Goal: Task Accomplishment & Management: Complete application form

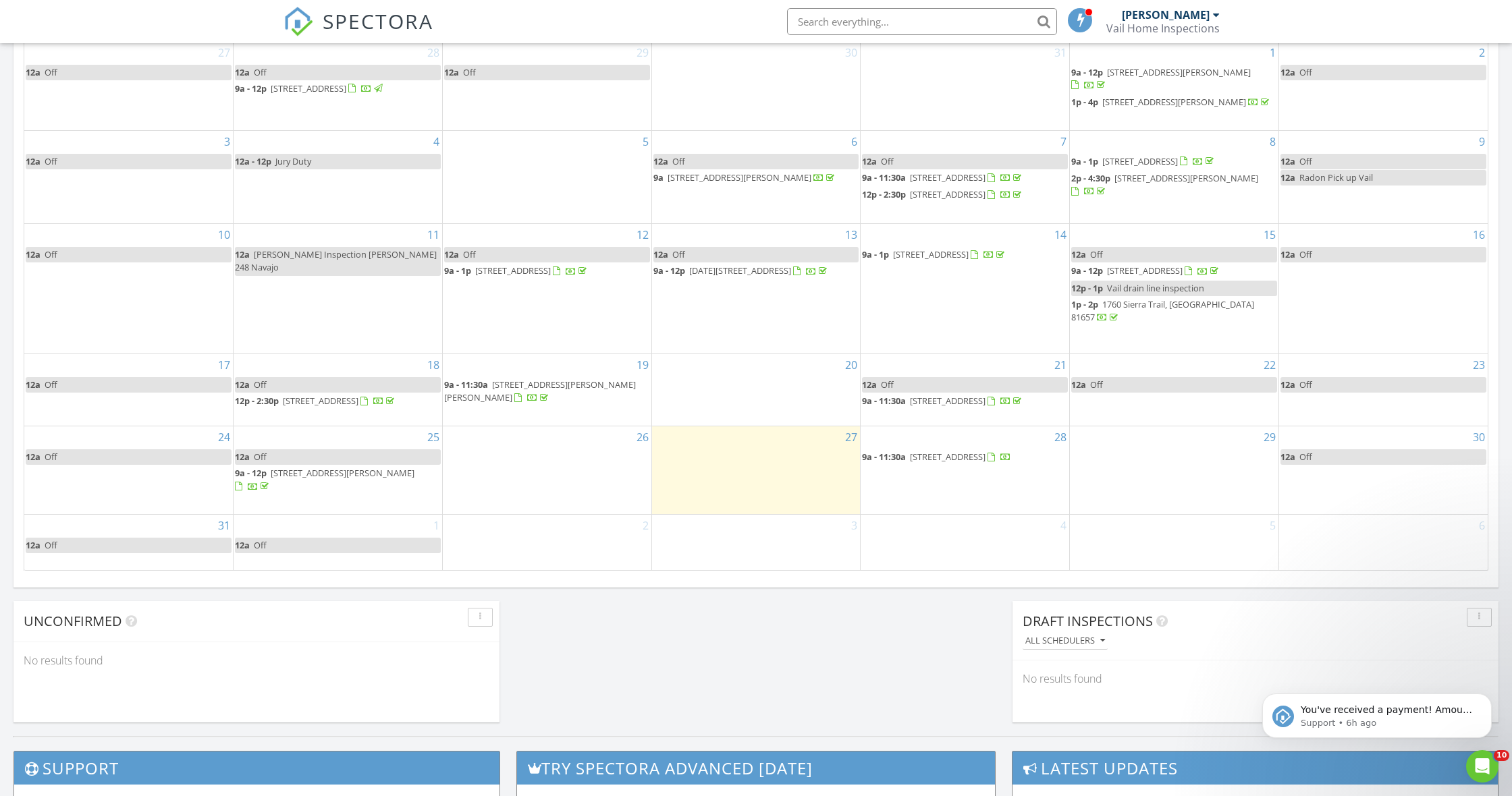
scroll to position [1229, 1513]
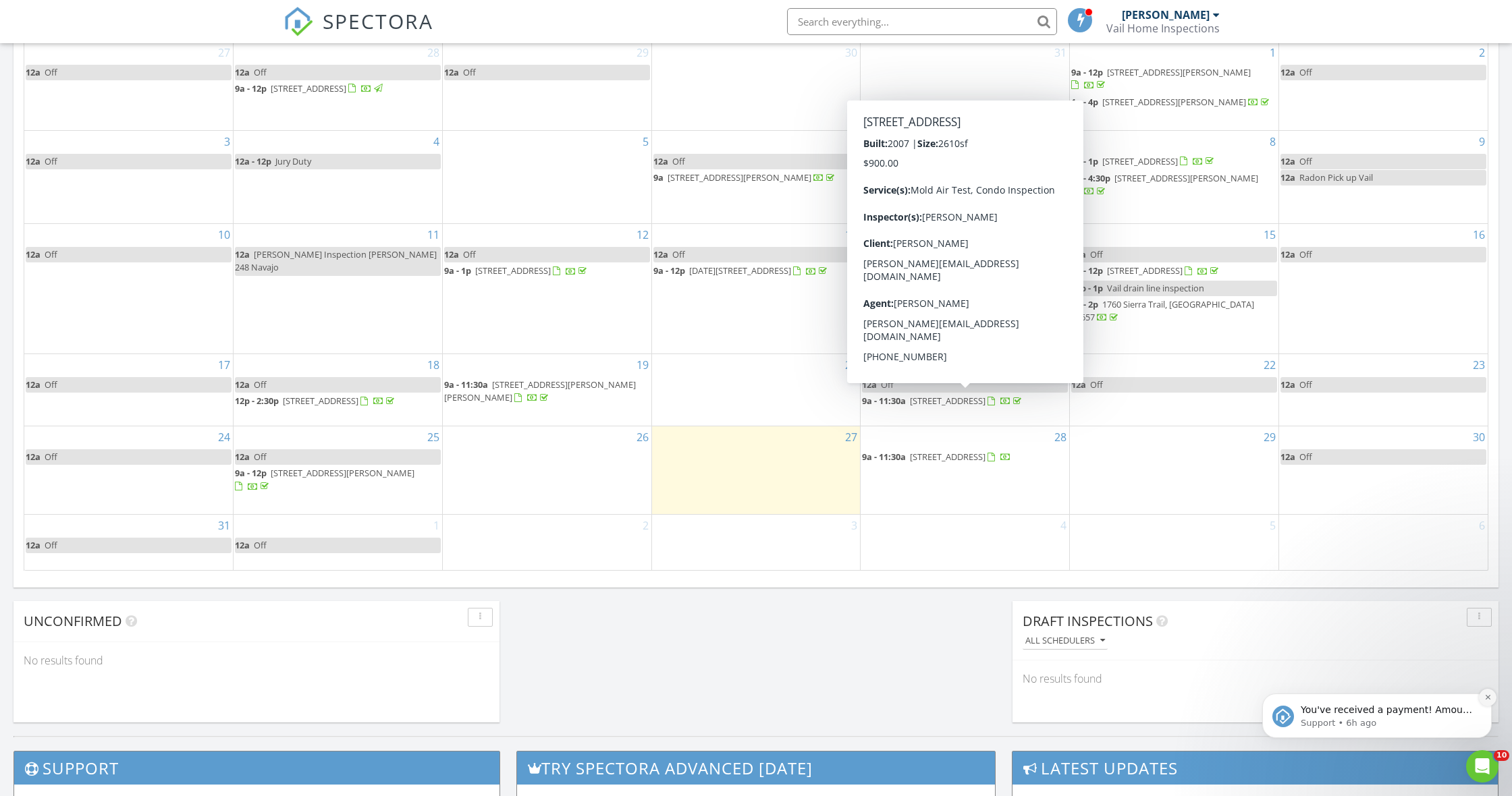
click at [1485, 696] on icon "Dismiss notification" at bounding box center [1488, 697] width 7 height 7
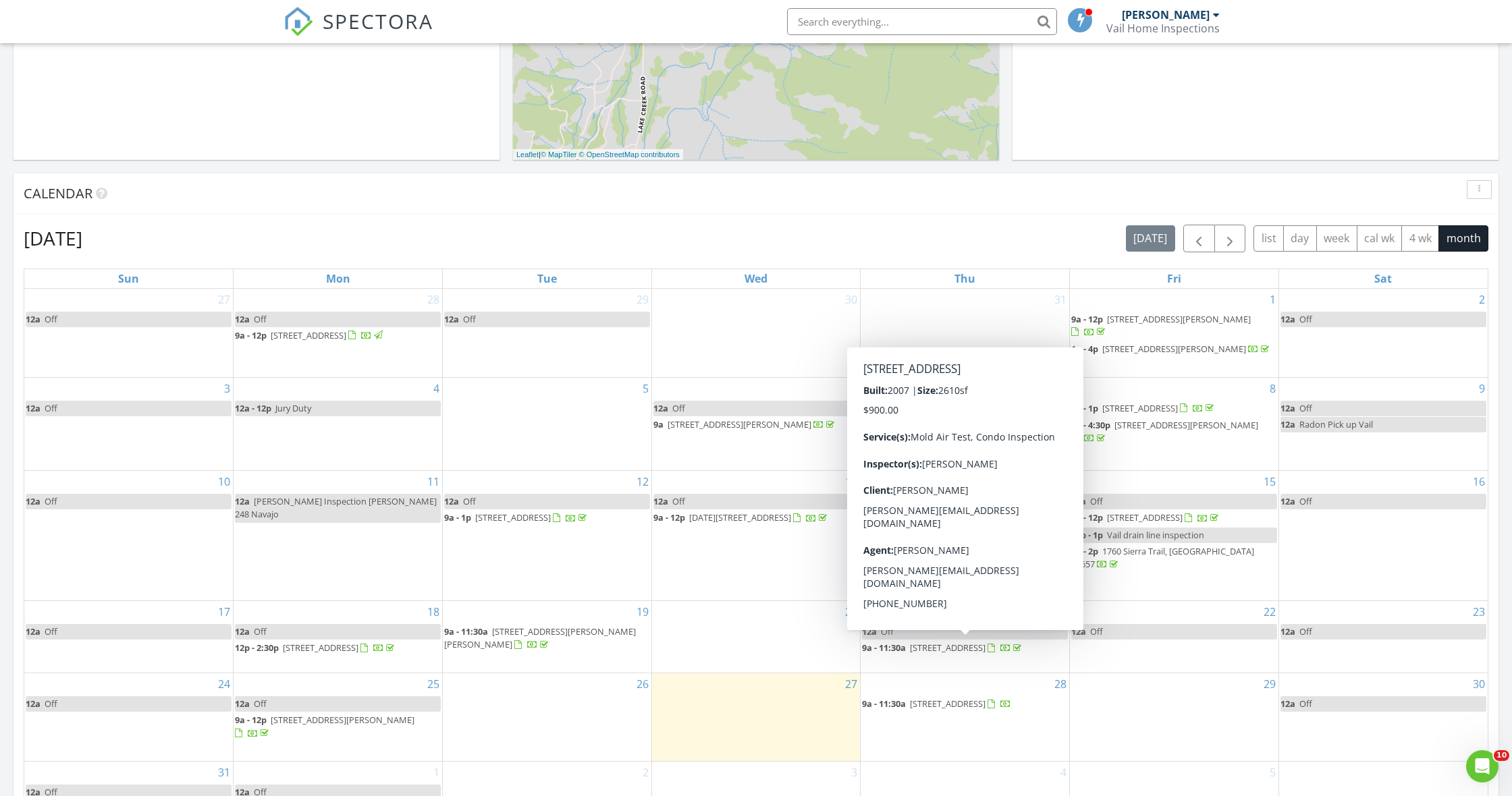
scroll to position [137, 0]
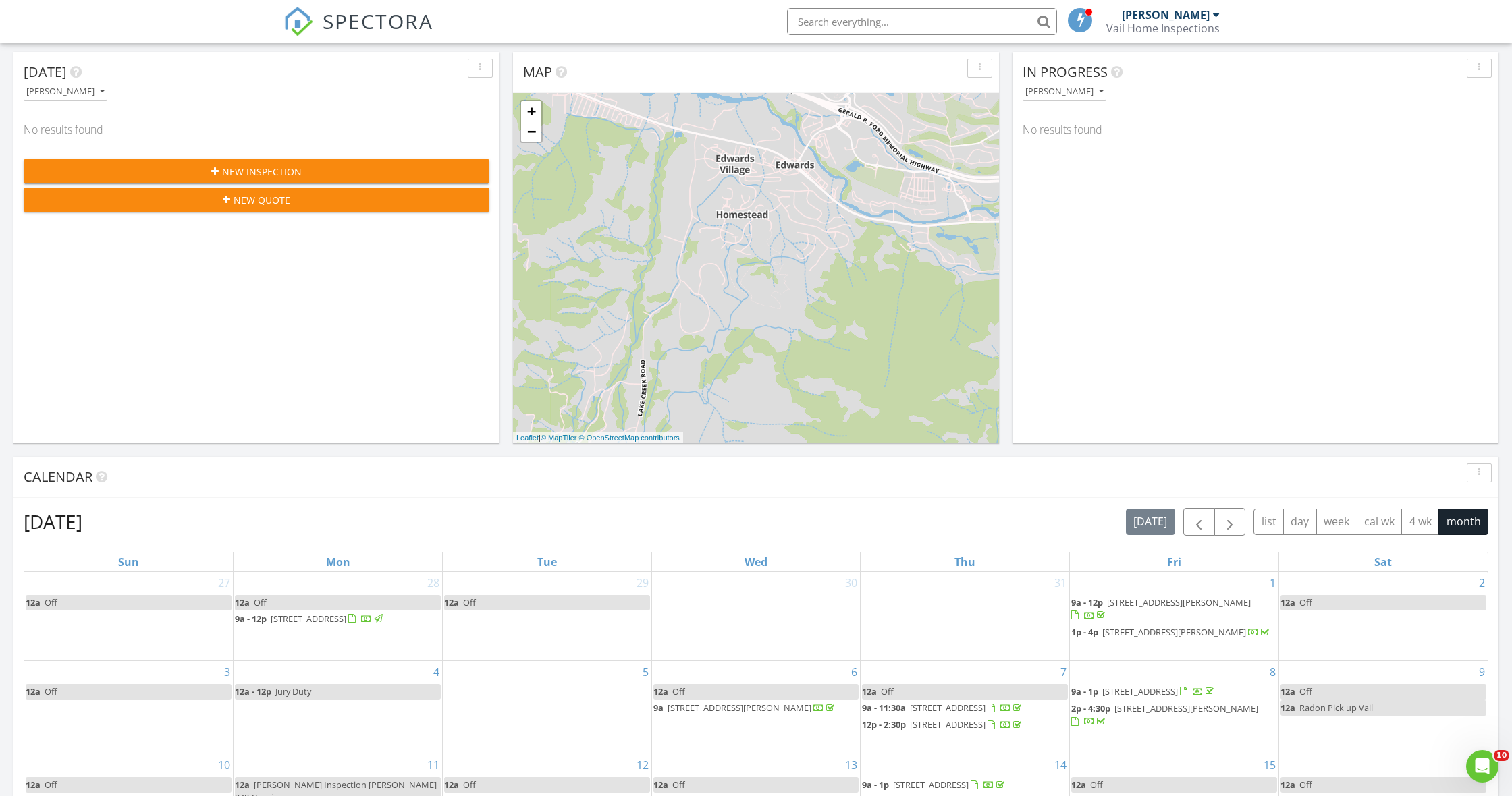
click at [901, 21] on input "text" at bounding box center [922, 21] width 270 height 27
type input "[PERSON_NAME]"
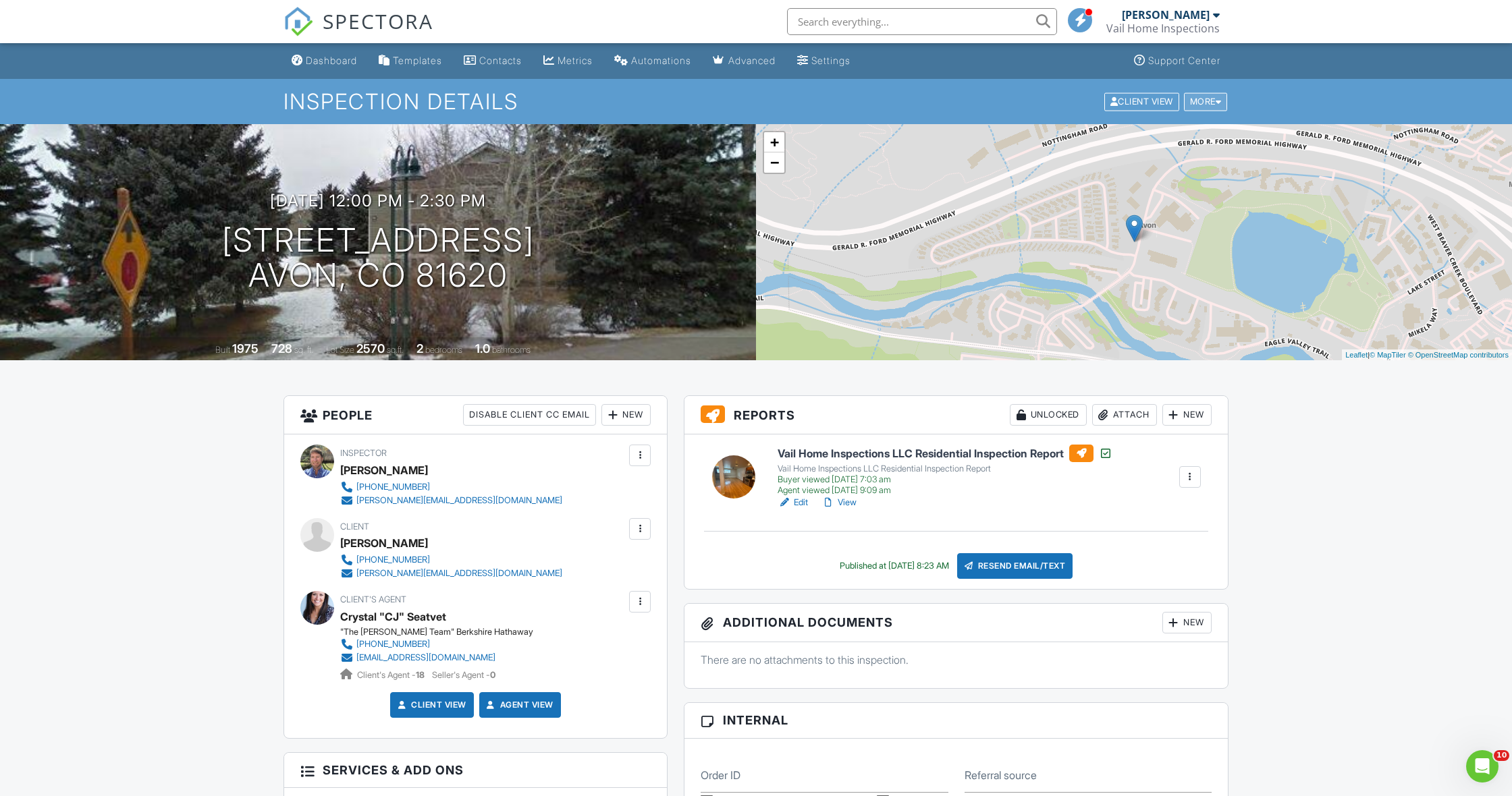
click at [1214, 99] on div "More" at bounding box center [1206, 102] width 44 height 19
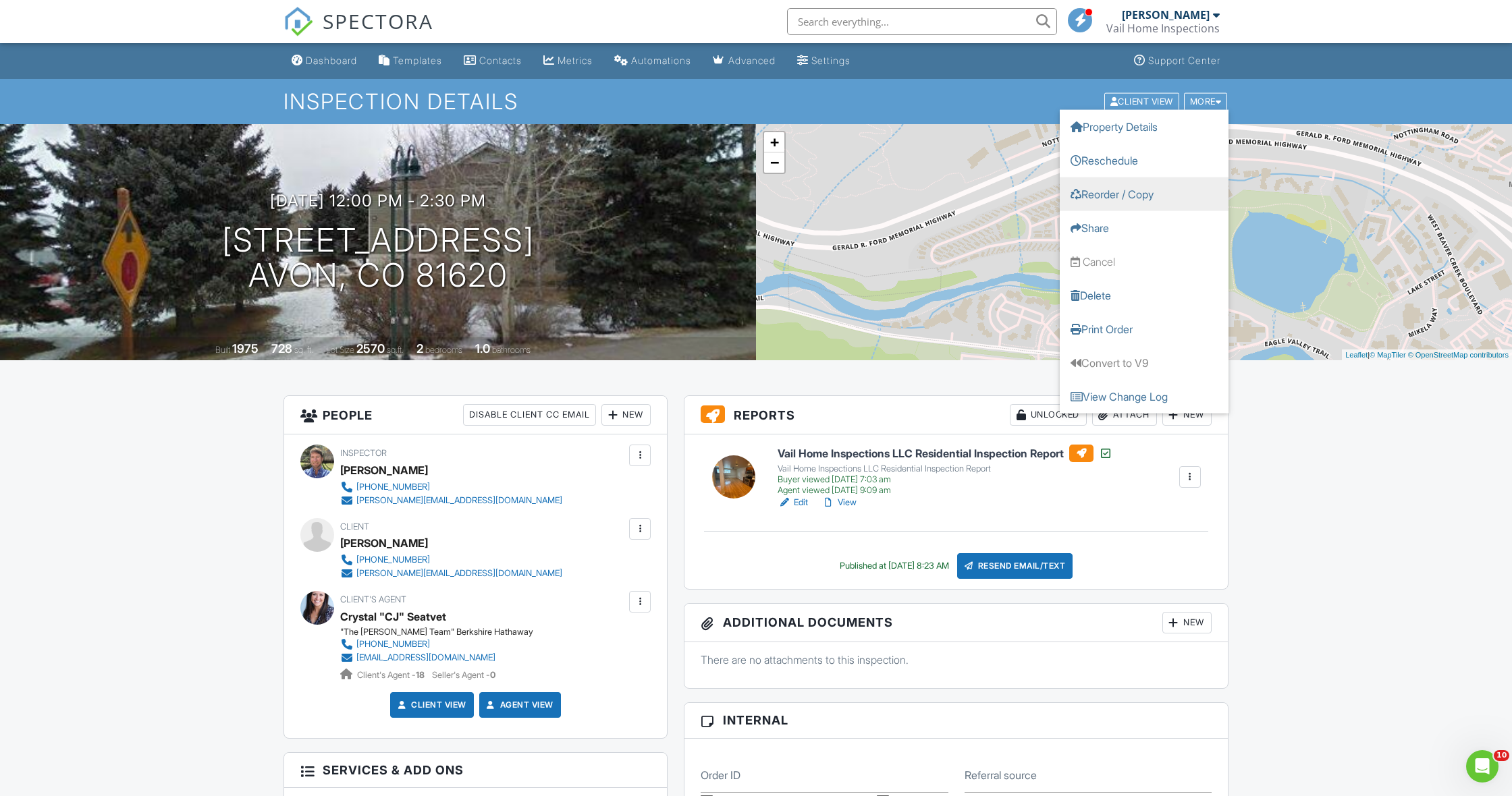
click at [1133, 194] on link "Reorder / Copy" at bounding box center [1144, 193] width 169 height 33
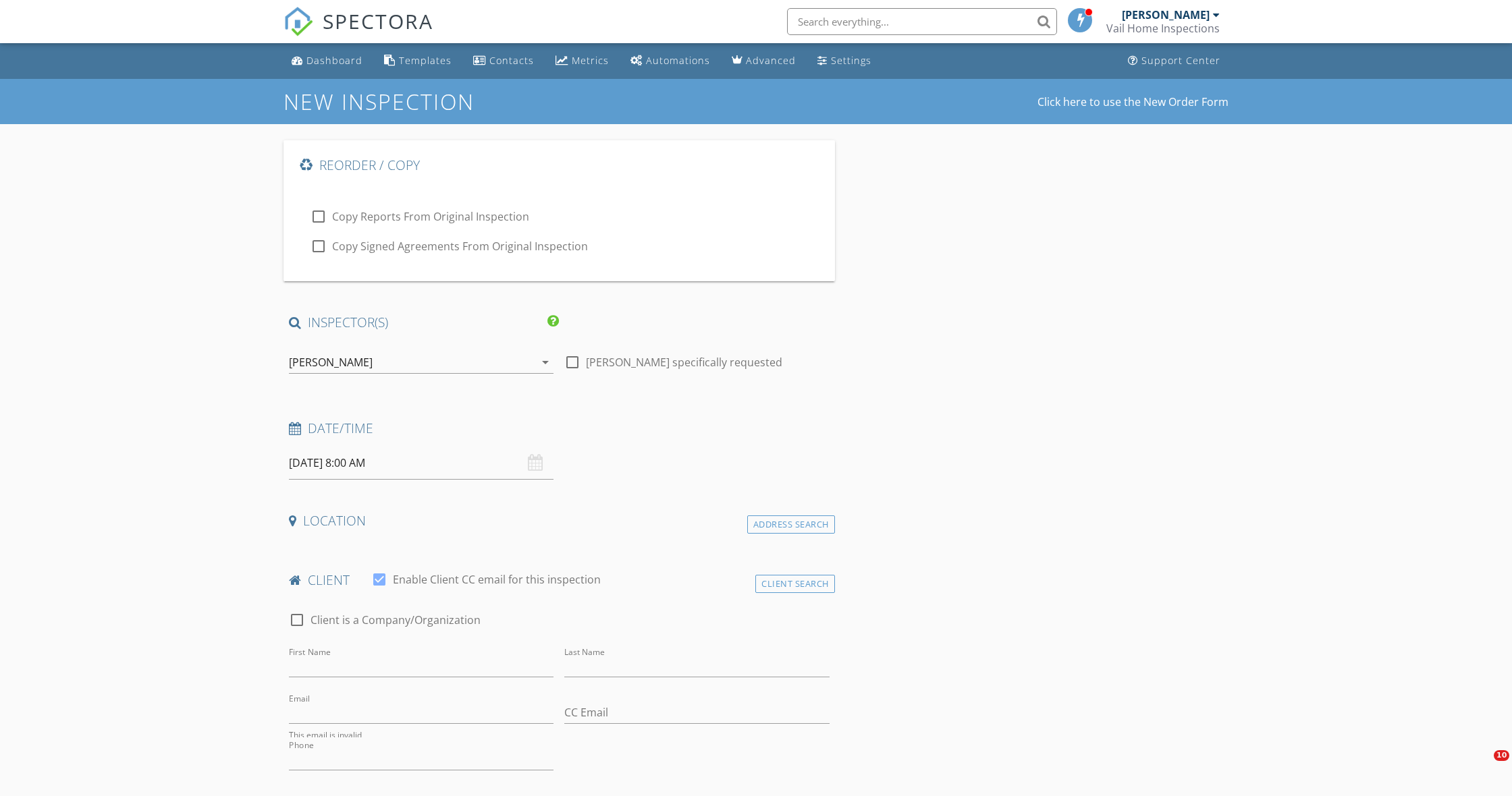
type input "[PERSON_NAME]"
type input "[PERSON_NAME][EMAIL_ADDRESS][DOMAIN_NAME]"
type input "[PHONE_NUMBER]"
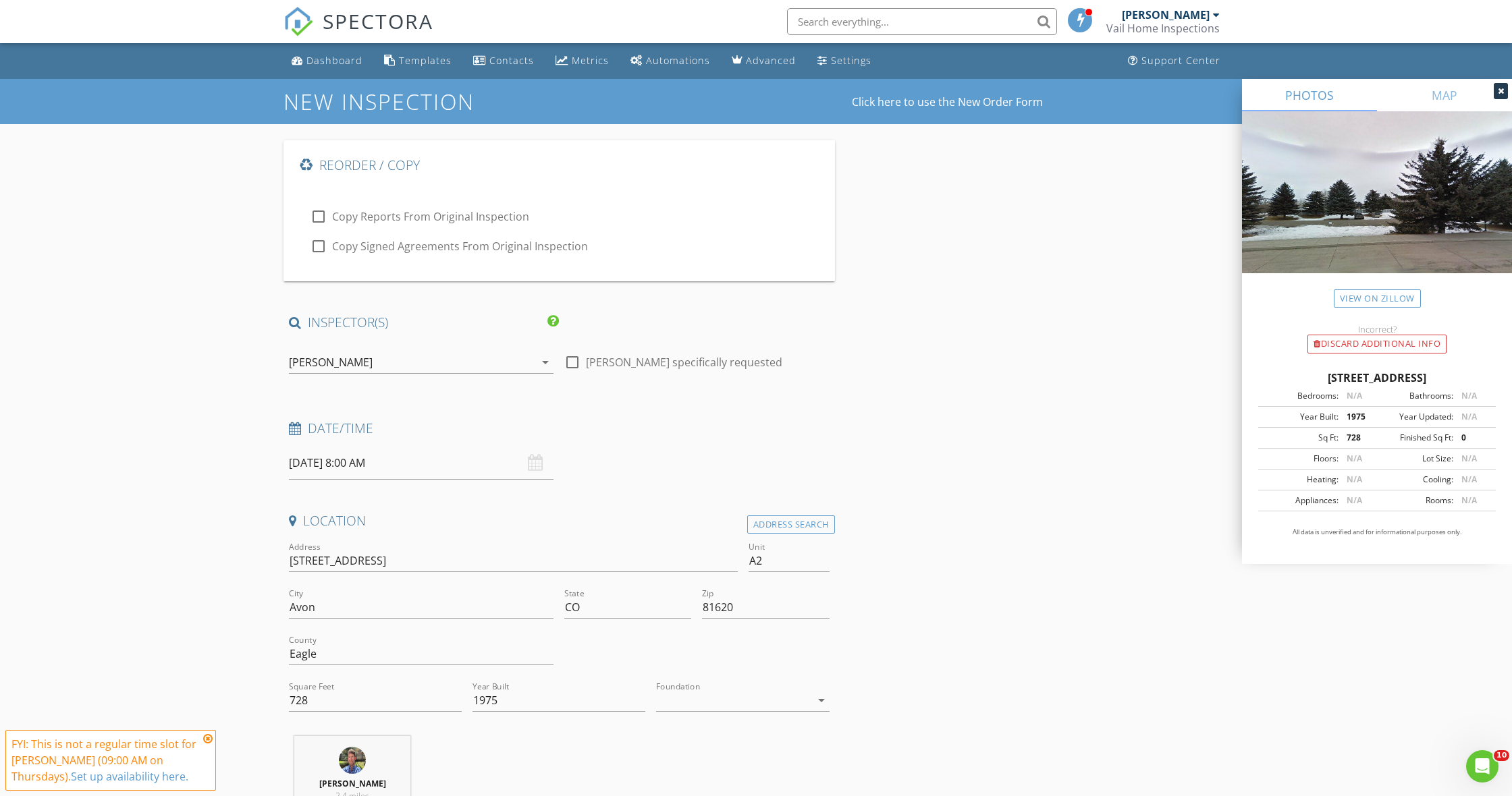
drag, startPoint x: 1077, startPoint y: 314, endPoint x: 1037, endPoint y: 313, distance: 40.0
click at [330, 458] on input "08/28/2025 8:00 AM" at bounding box center [421, 463] width 264 height 33
type input "09"
type input "08/28/2025 9:00 AM"
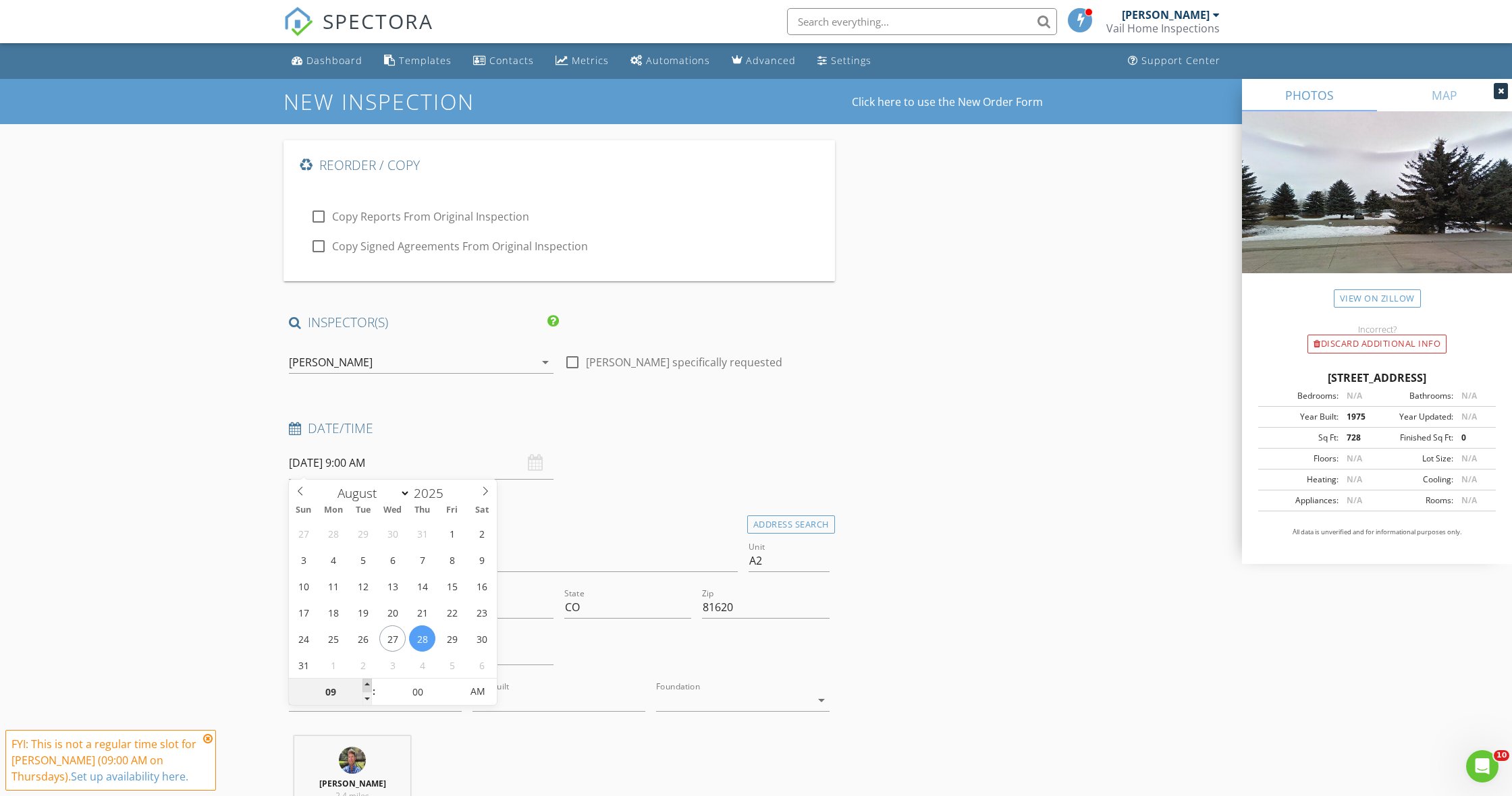
click at [366, 681] on span at bounding box center [366, 686] width 9 height 14
type input "10"
type input "08/28/2025 10:00 AM"
click at [369, 680] on span at bounding box center [366, 686] width 9 height 14
type input "11"
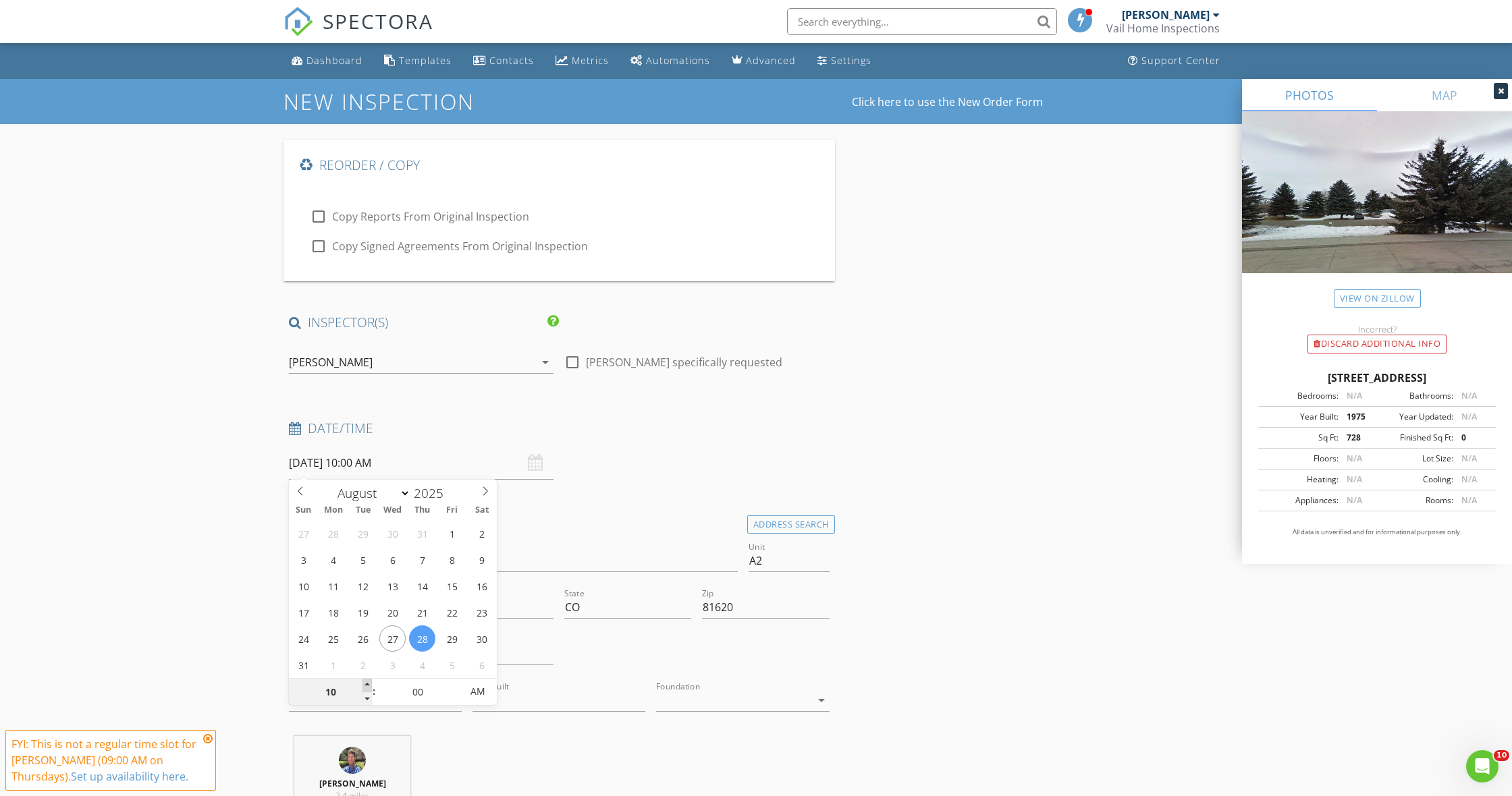
type input "08/28/2025 11:00 AM"
click at [370, 680] on span at bounding box center [366, 686] width 9 height 14
type input "05"
type input "08/28/2025 11:05 AM"
click at [453, 682] on span at bounding box center [454, 686] width 9 height 14
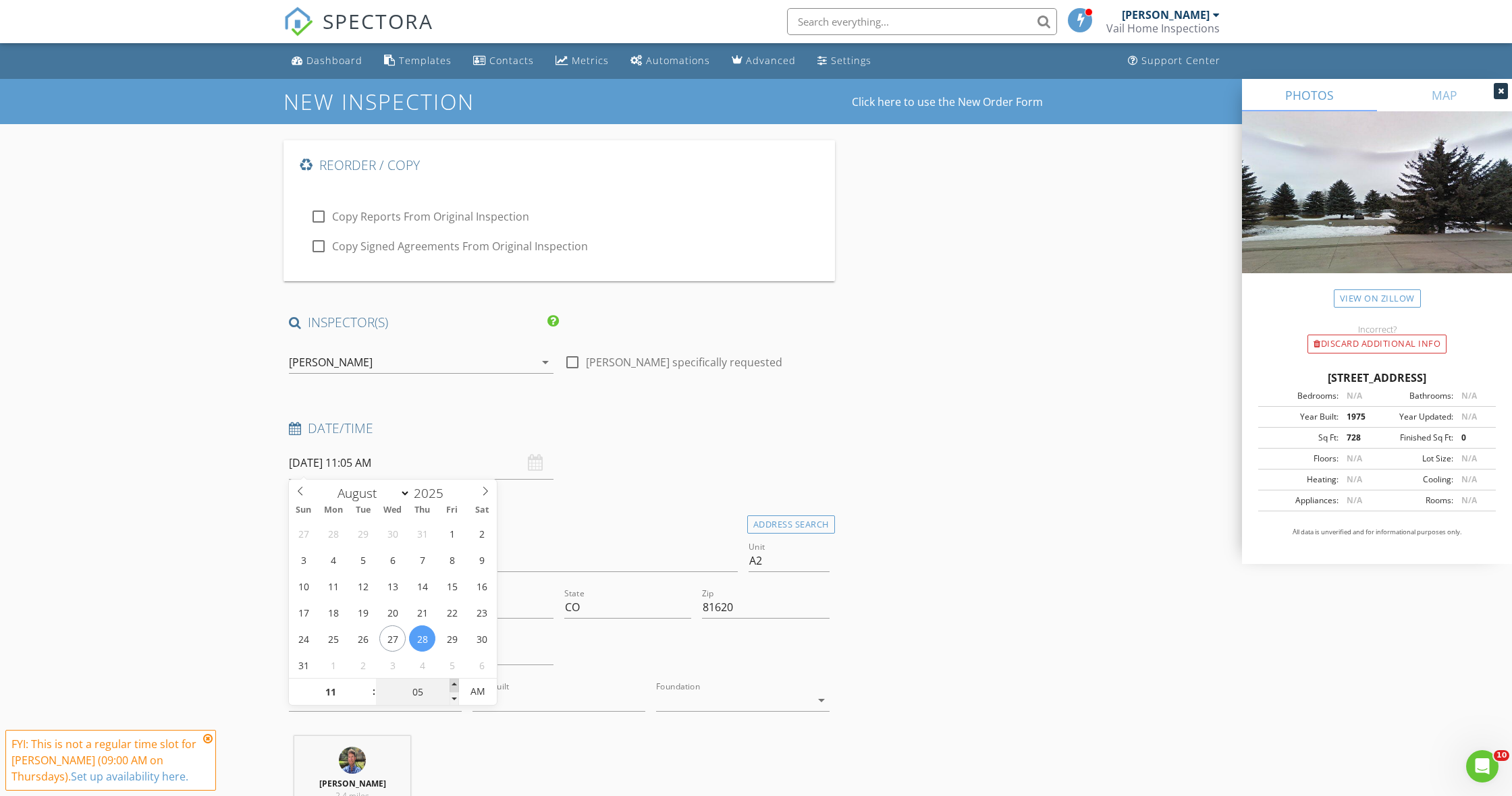
type input "10"
type input "08/28/2025 11:10 AM"
click at [454, 681] on span at bounding box center [454, 686] width 9 height 14
type input "15"
type input "08/28/2025 11:15 AM"
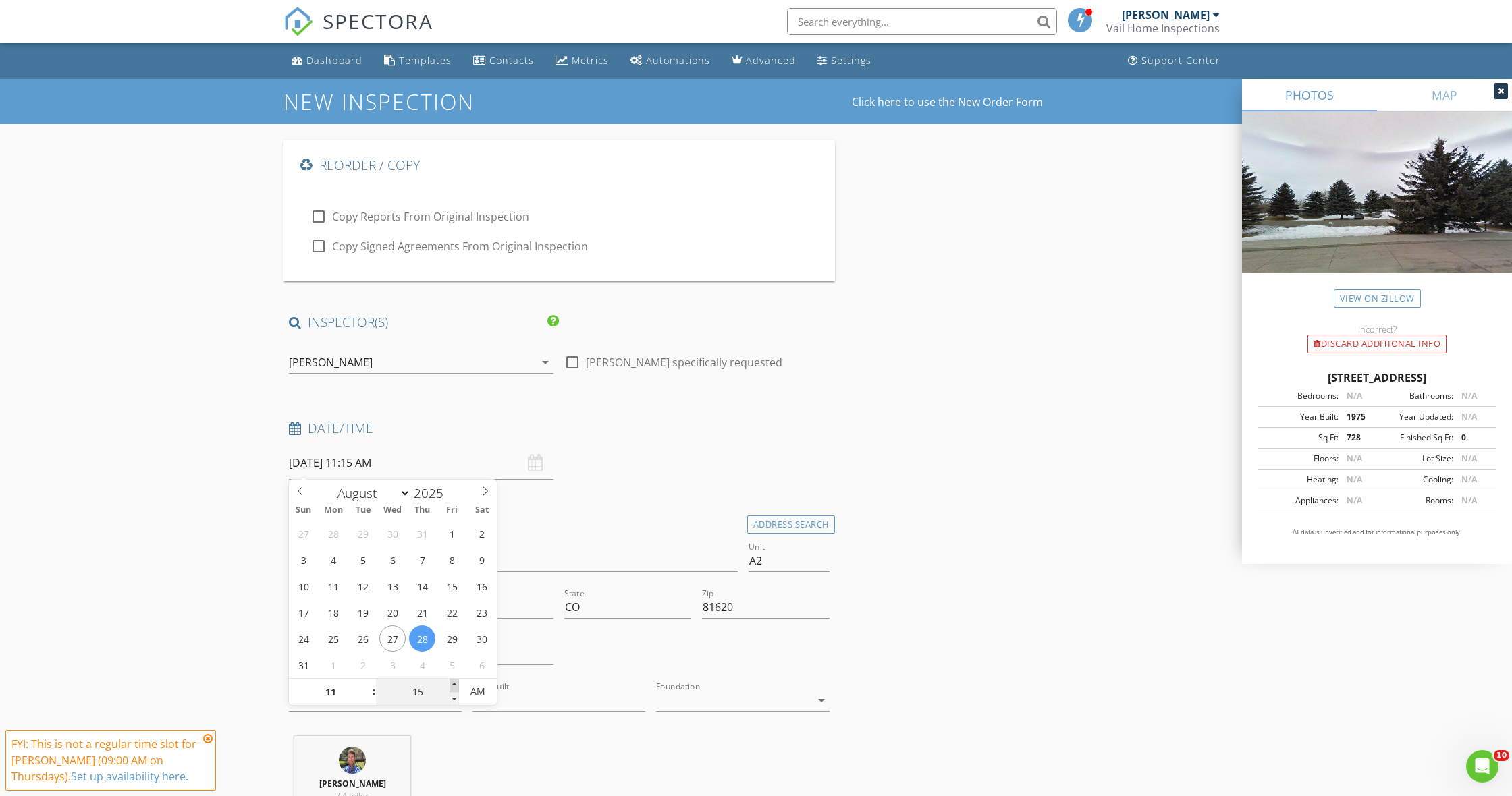
click at [454, 681] on span at bounding box center [454, 686] width 9 height 14
type input "20"
type input "08/28/2025 11:20 AM"
click at [454, 681] on span at bounding box center [454, 686] width 9 height 14
type input "25"
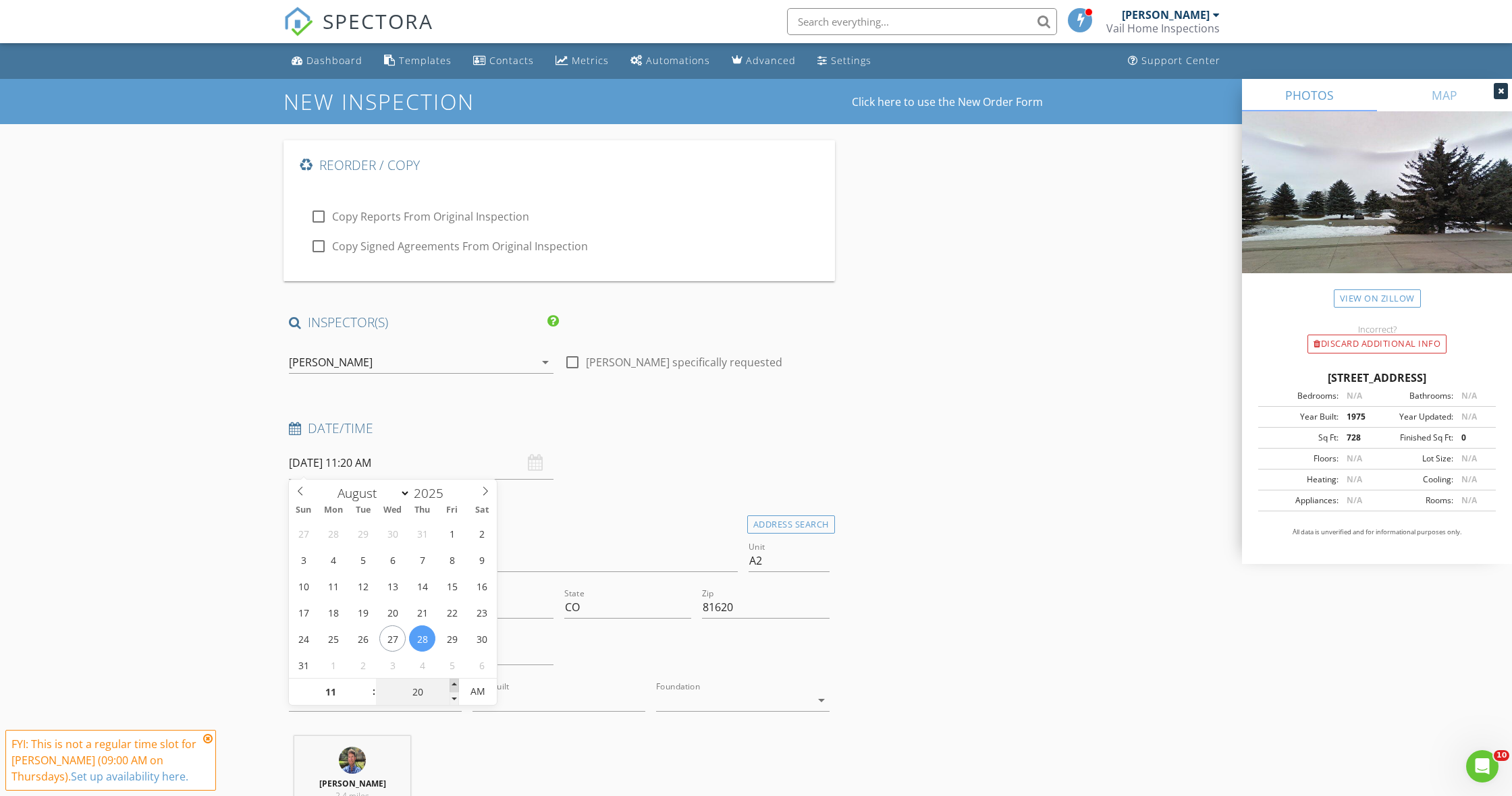
type input "08/28/2025 11:25 AM"
click at [454, 681] on span at bounding box center [454, 686] width 9 height 14
type input "30"
type input "[DATE] 11:30 AM"
click at [454, 681] on span at bounding box center [454, 686] width 9 height 14
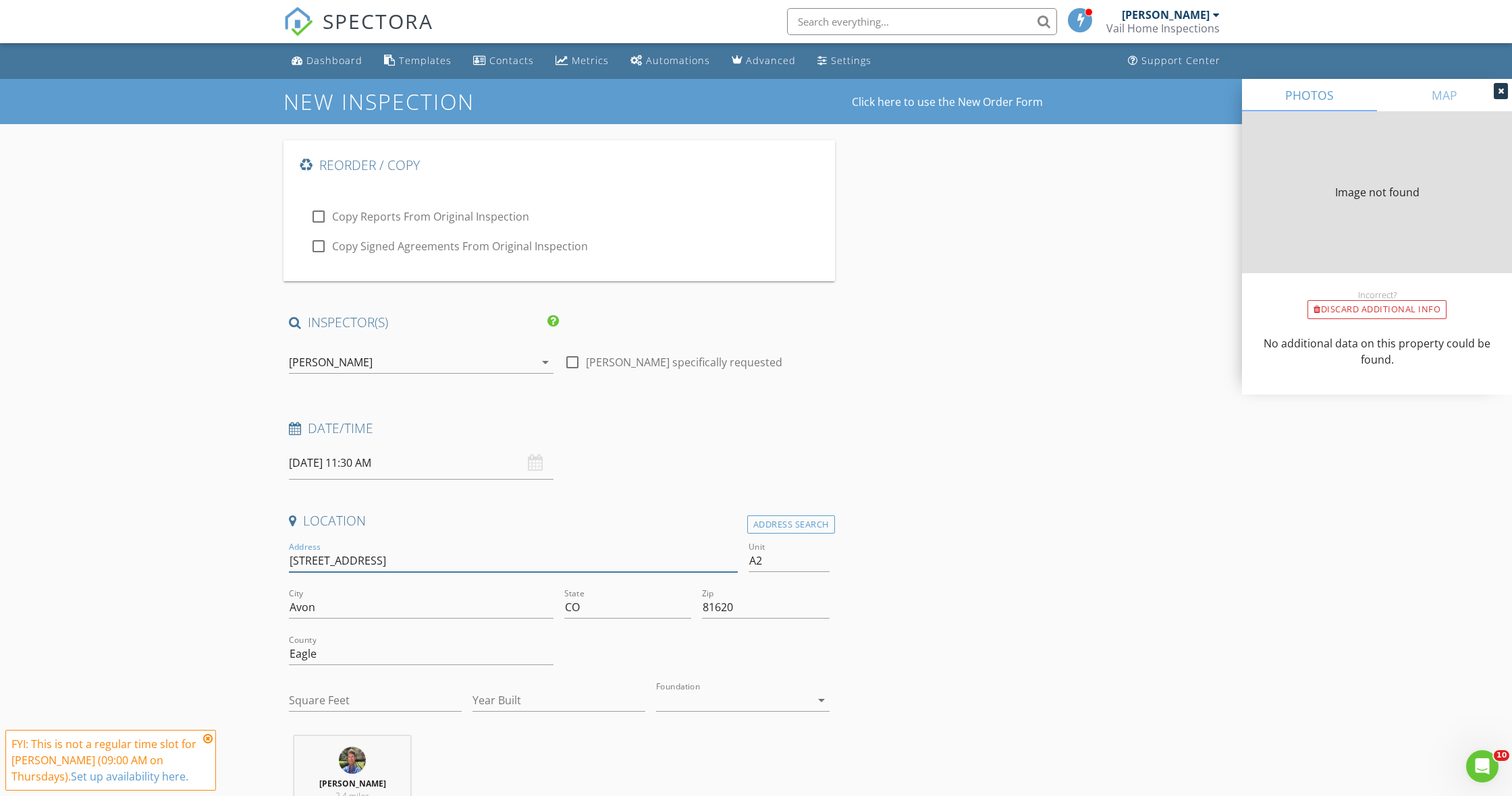
type input "871 W Beaver Creek Blvd A"
type input "0"
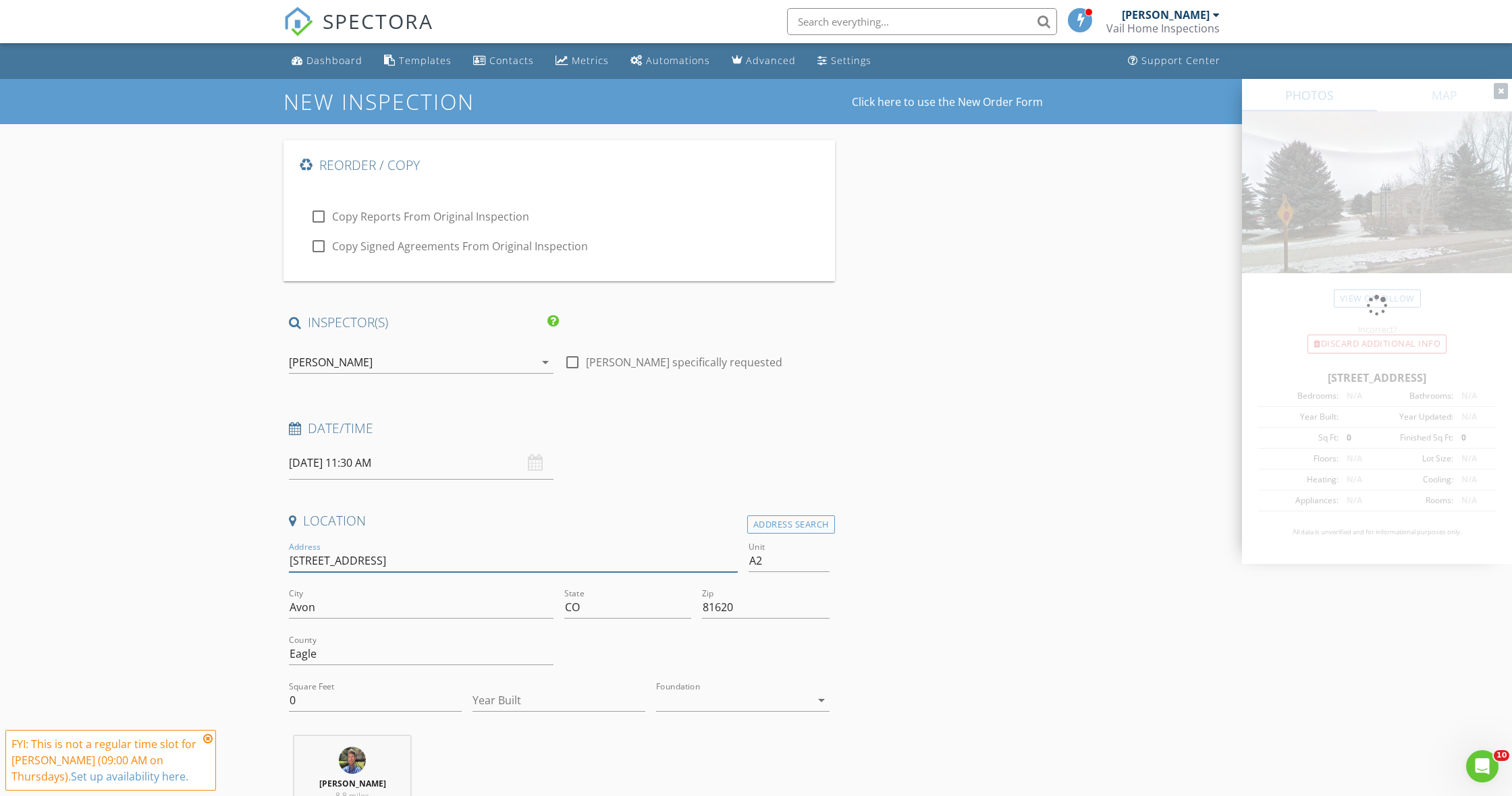
type input "871 W Beaver Creek Bl"
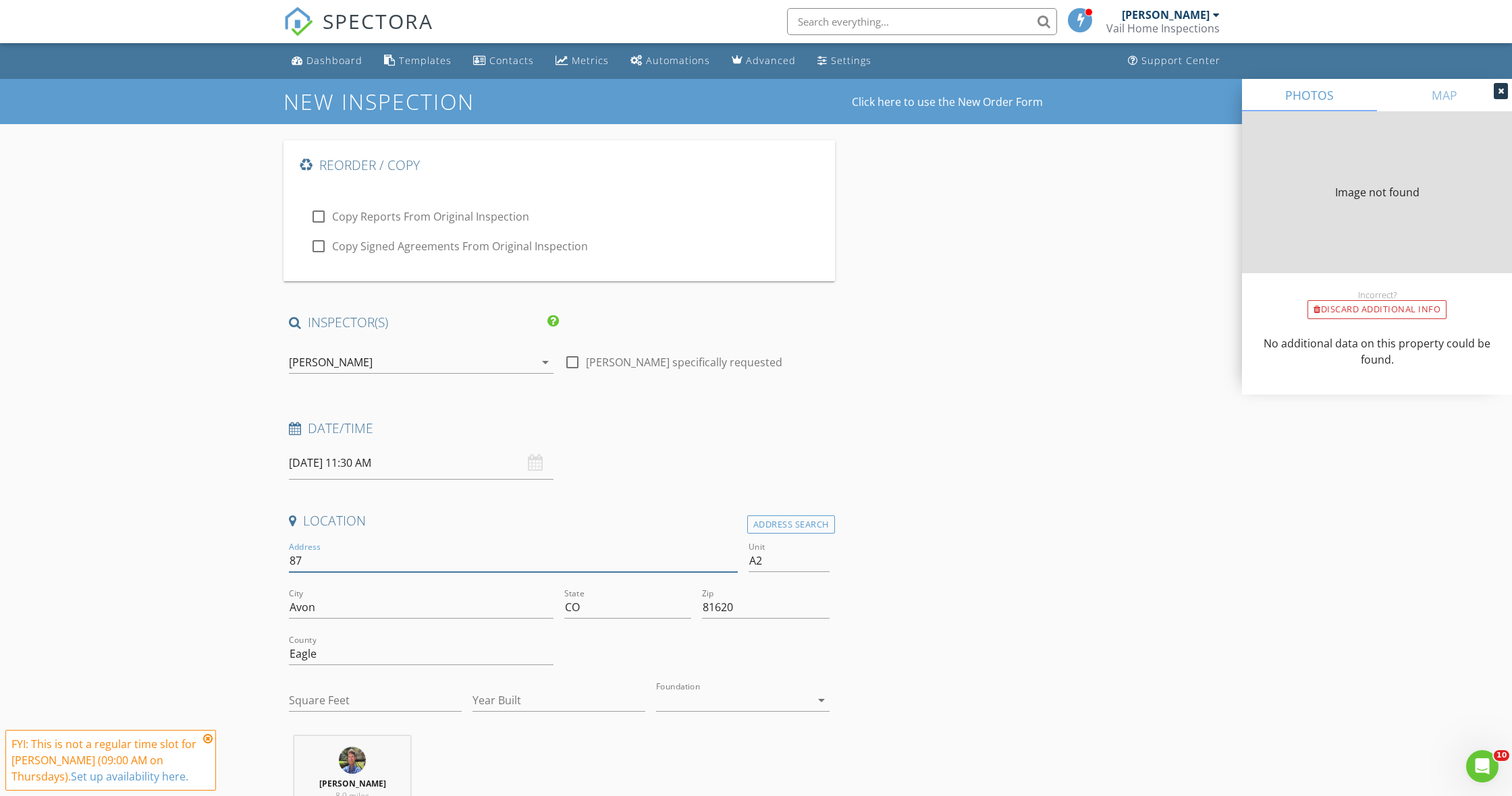
type input "8"
type input "0"
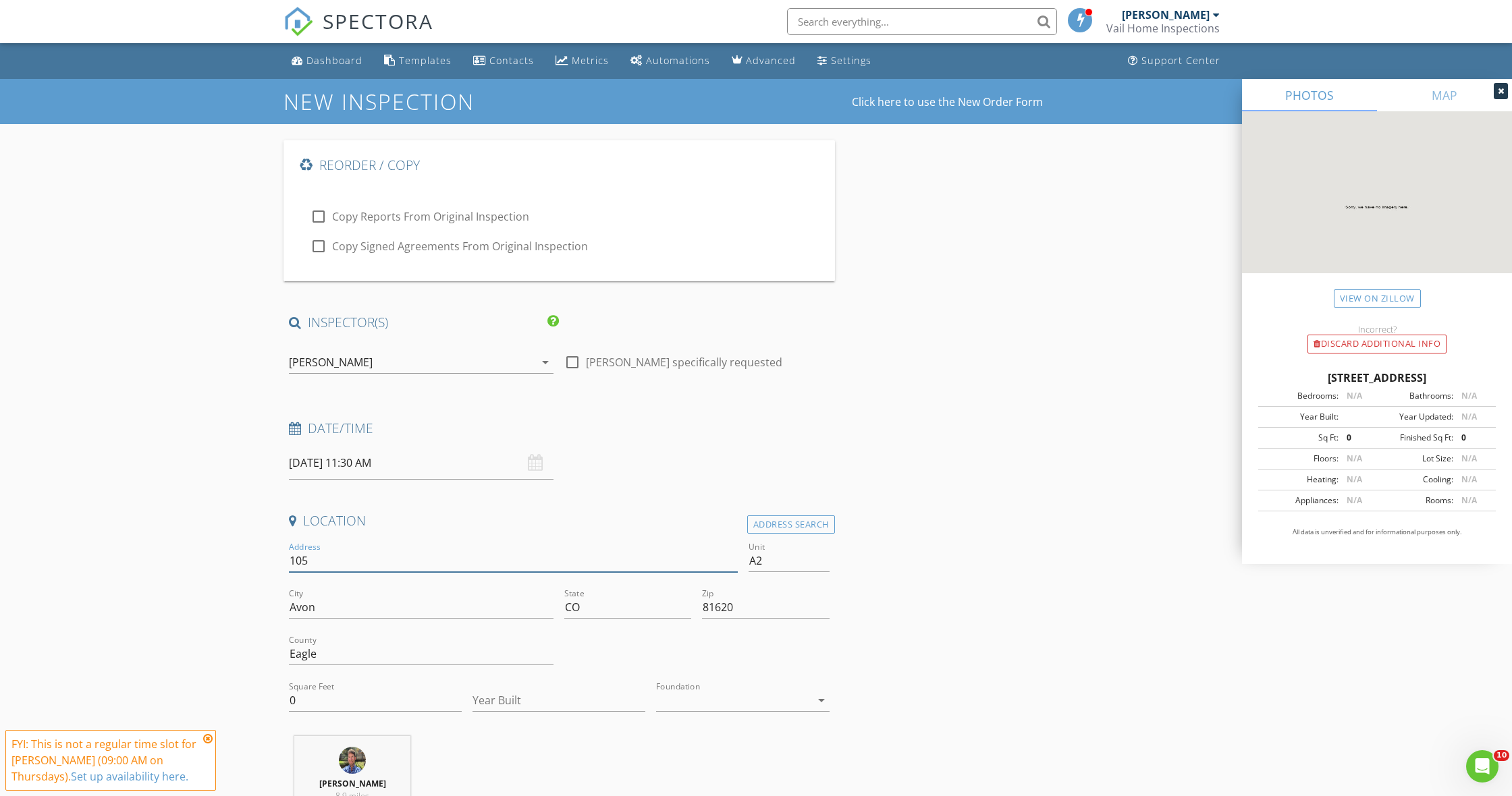
type input "1050"
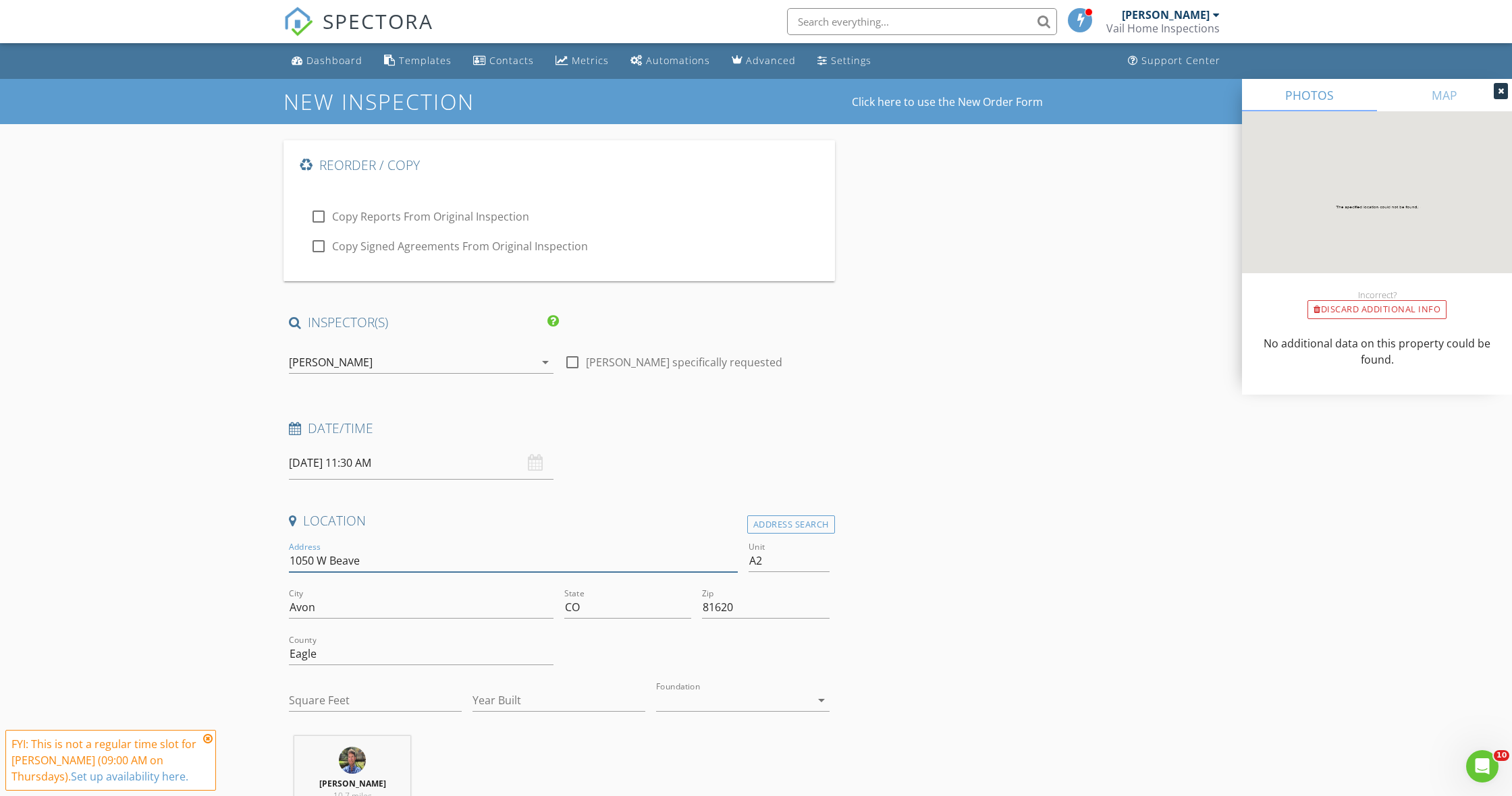
type input "1050 W Beaver"
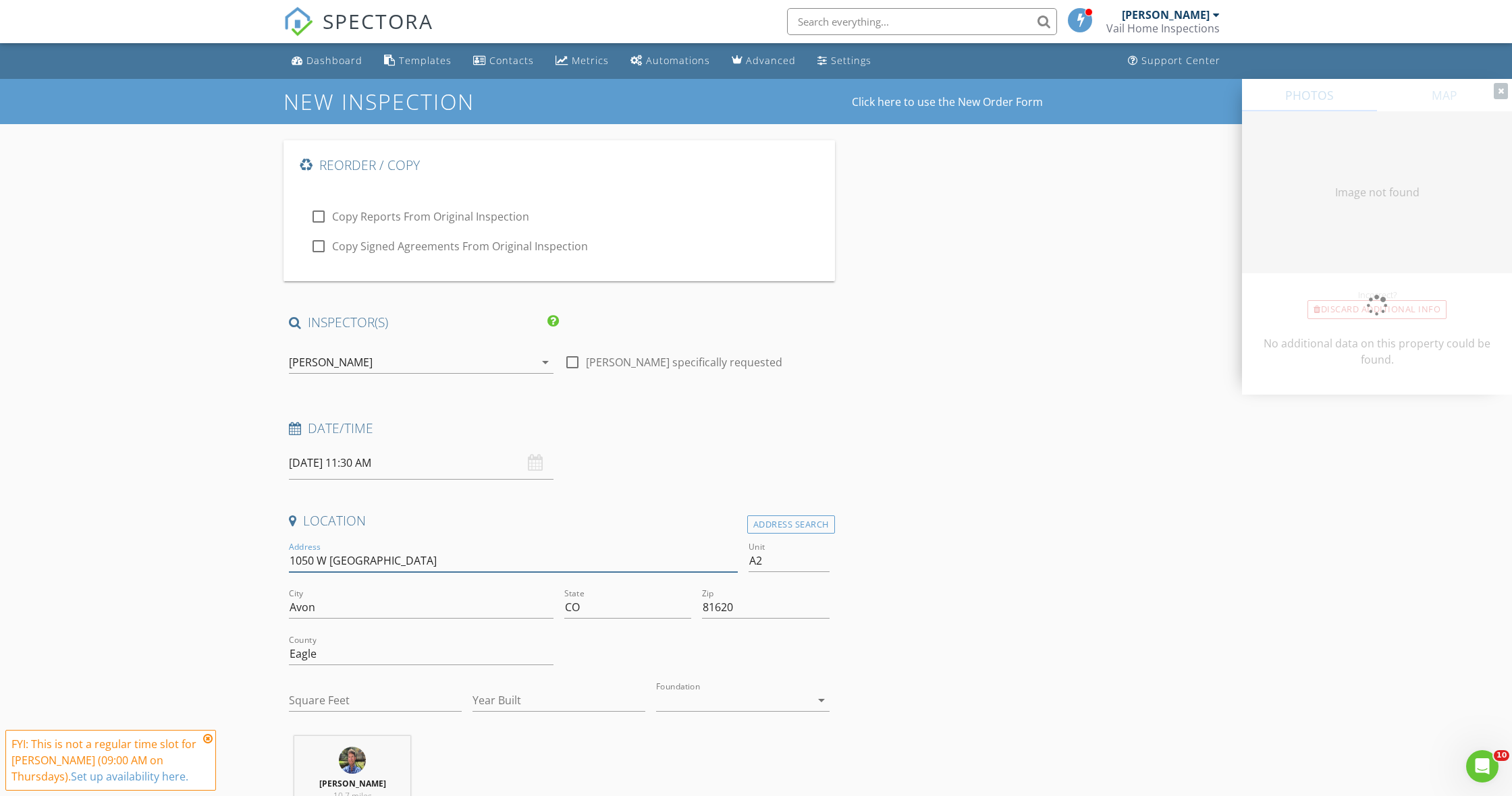
type input "768"
type input "1980"
type input "1050 W Beaver"
type input "768"
type input "1980"
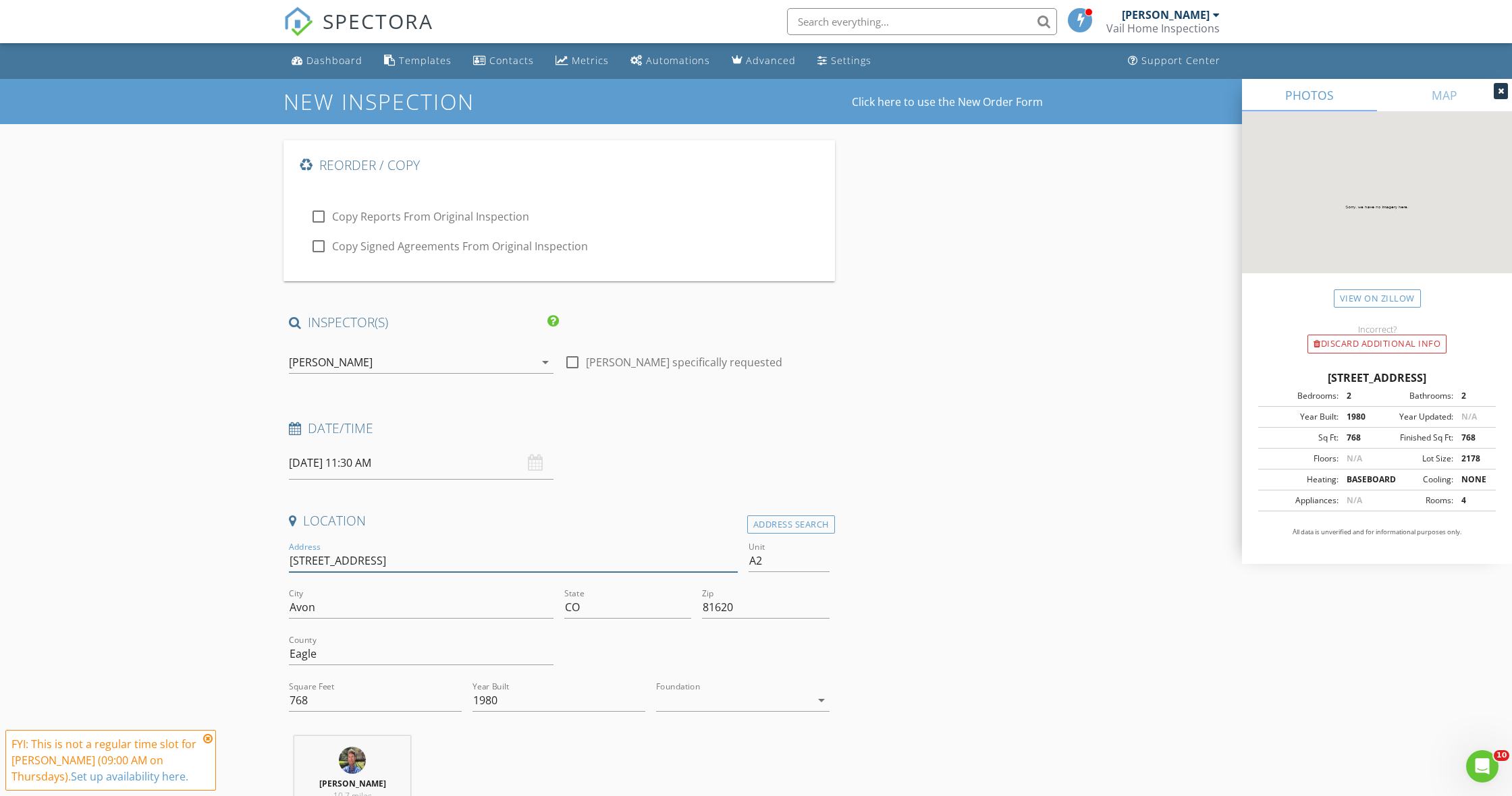
type input "1050 W Beaver Creel"
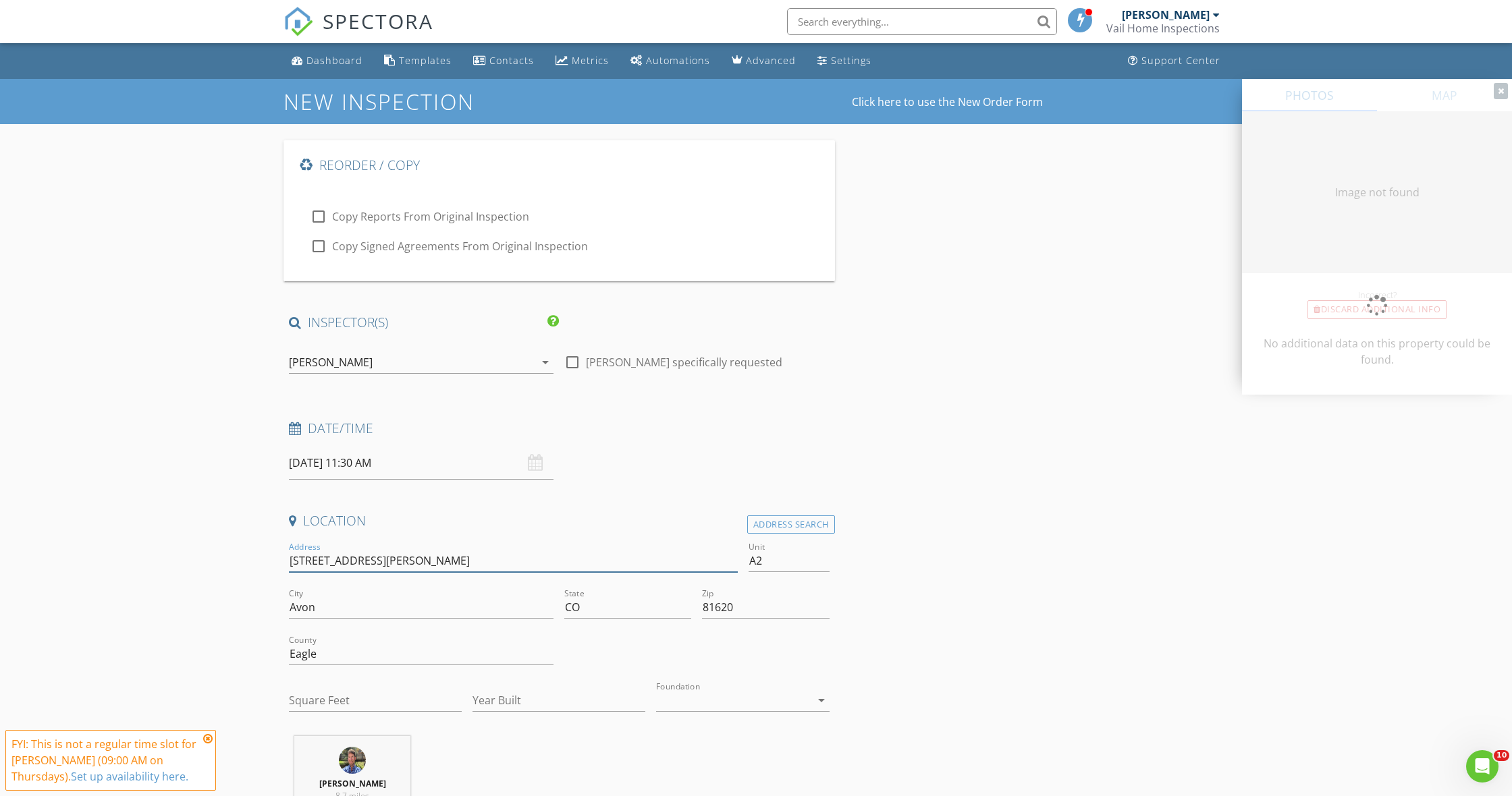
type input "768"
type input "1980"
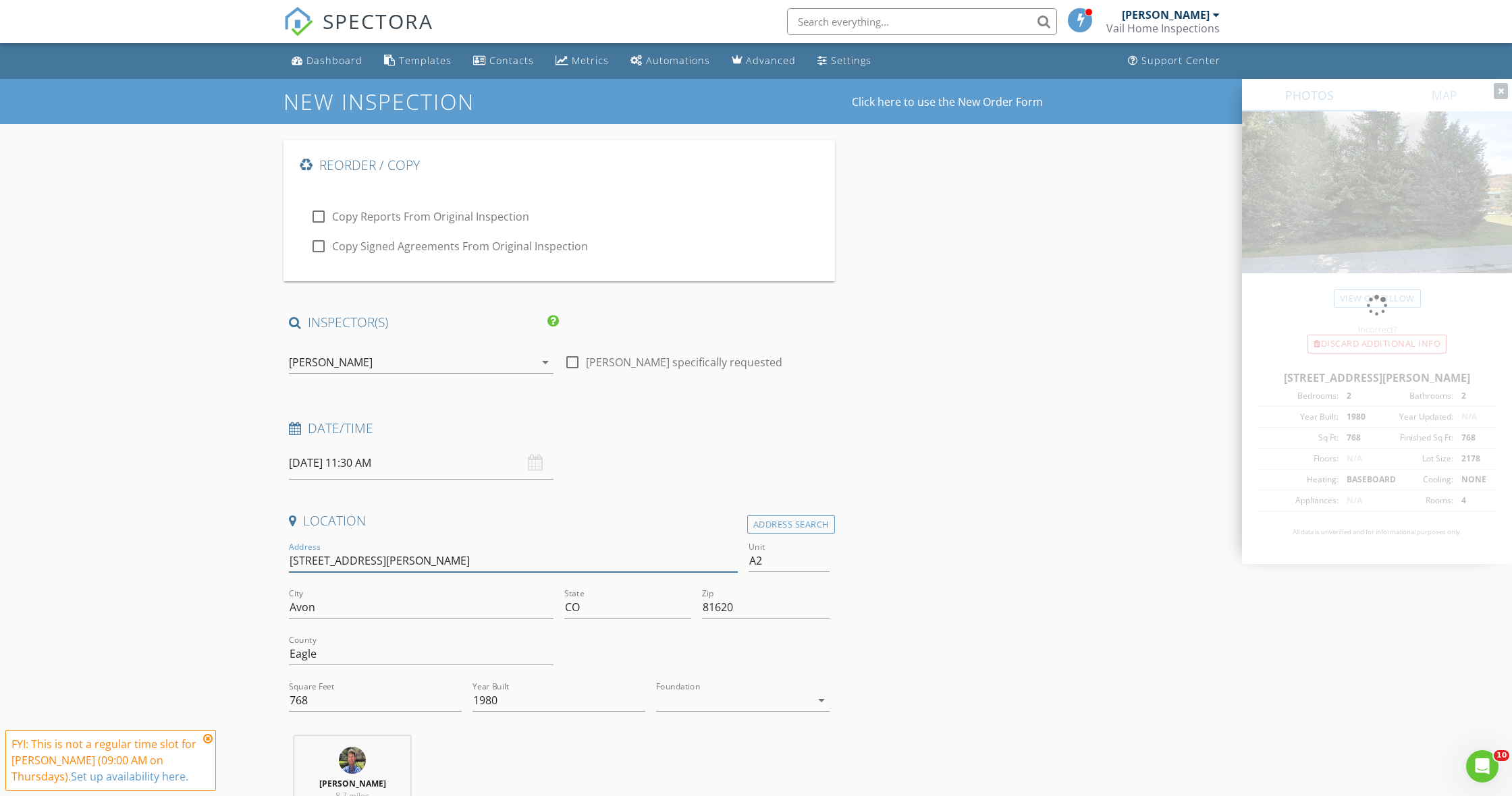
type input "1050 W Beaver Creel"
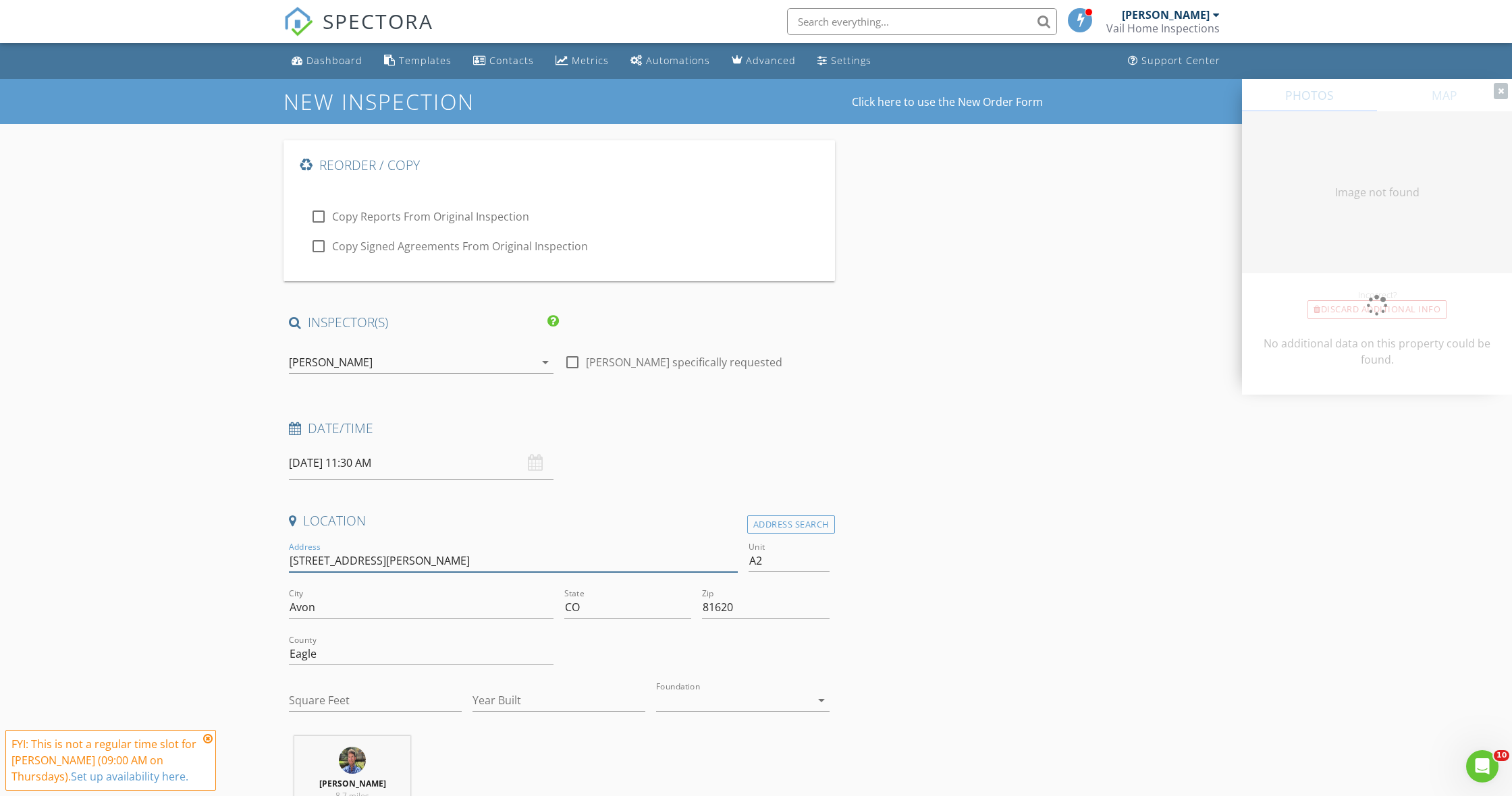
type input "1050 W Beaver Creel"
type input "768"
type input "1980"
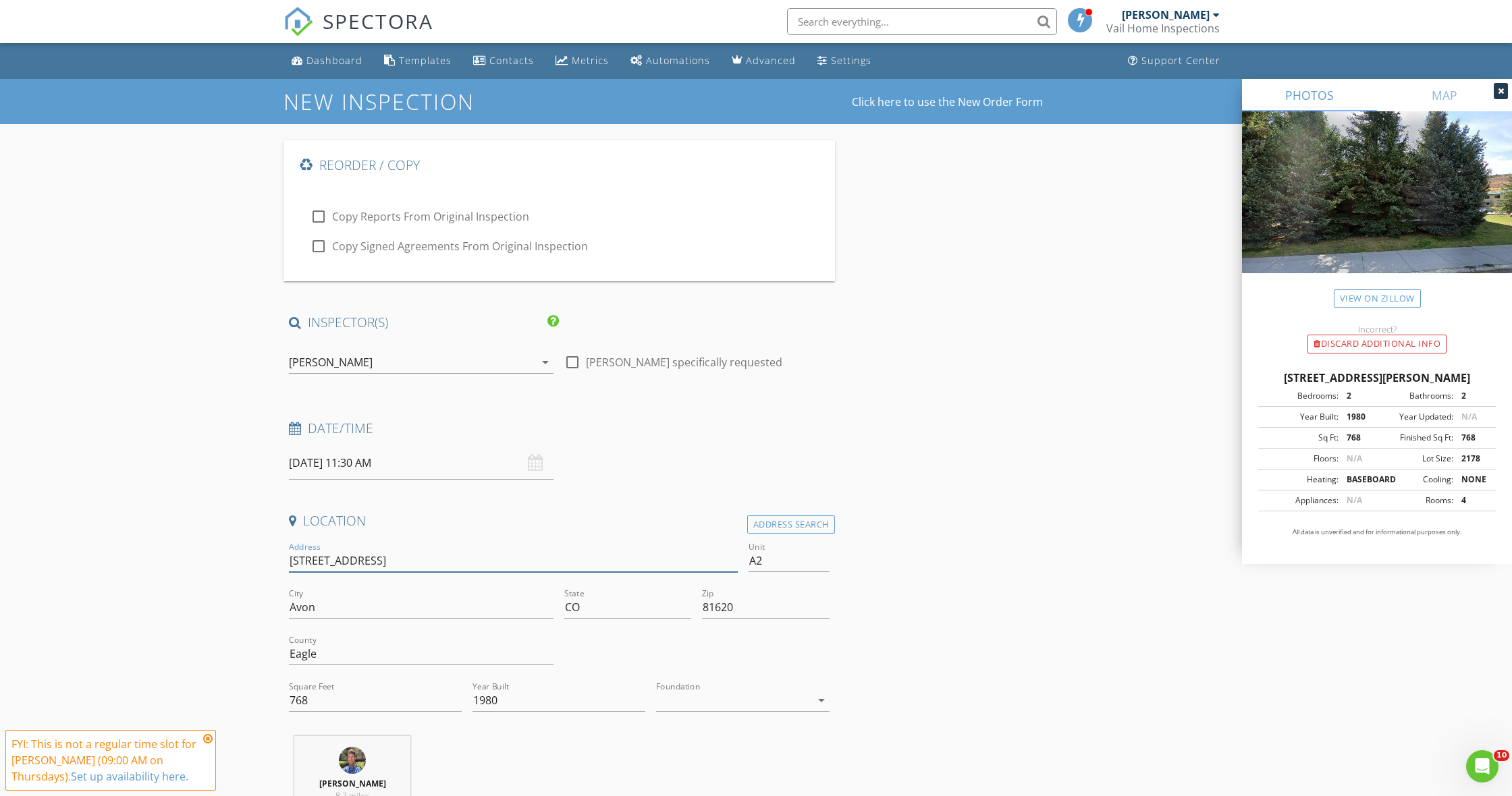
type input "1050 W Beaver Creek"
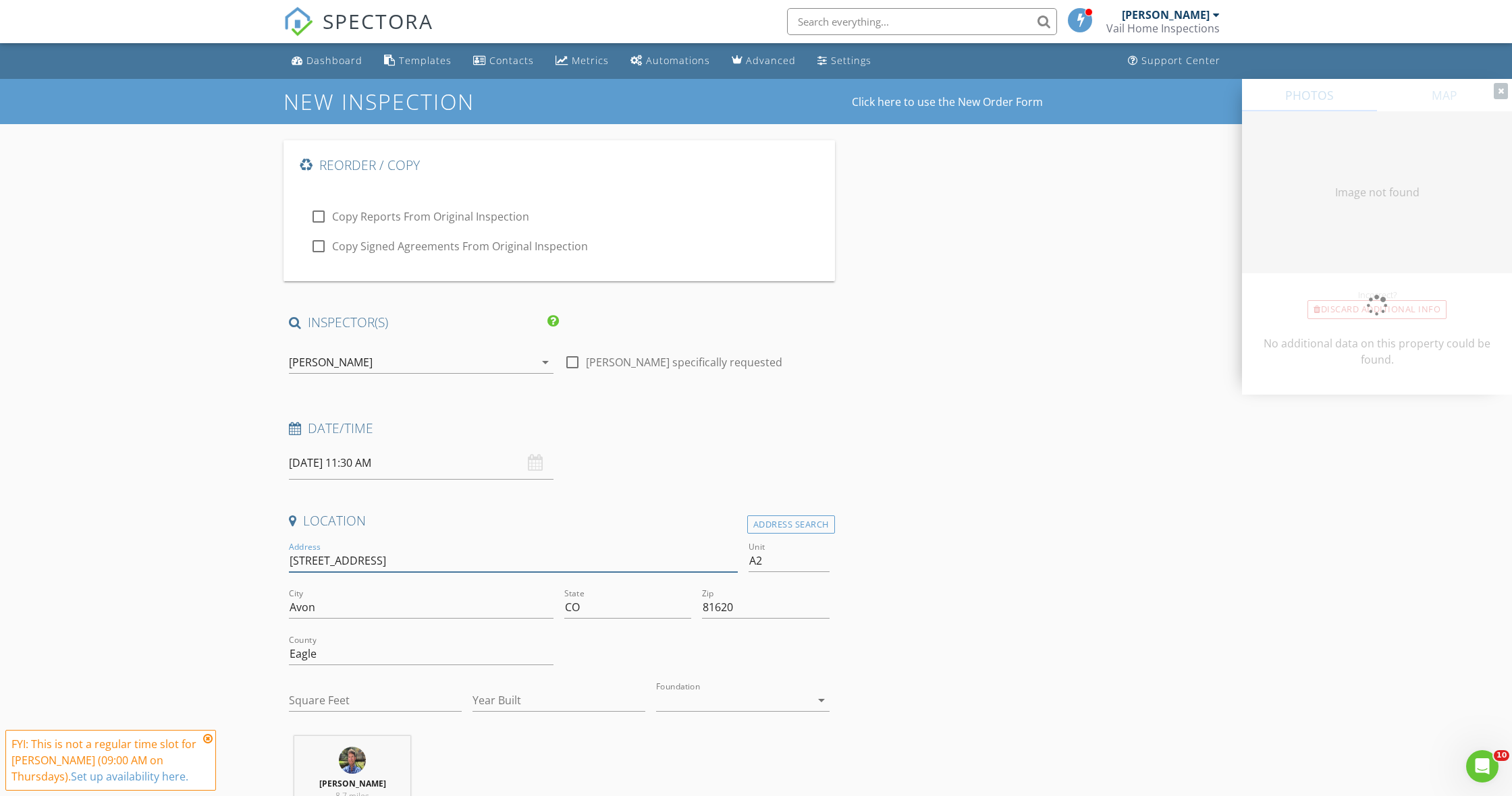
type input "1050 W Beaver Creek B"
type input "0"
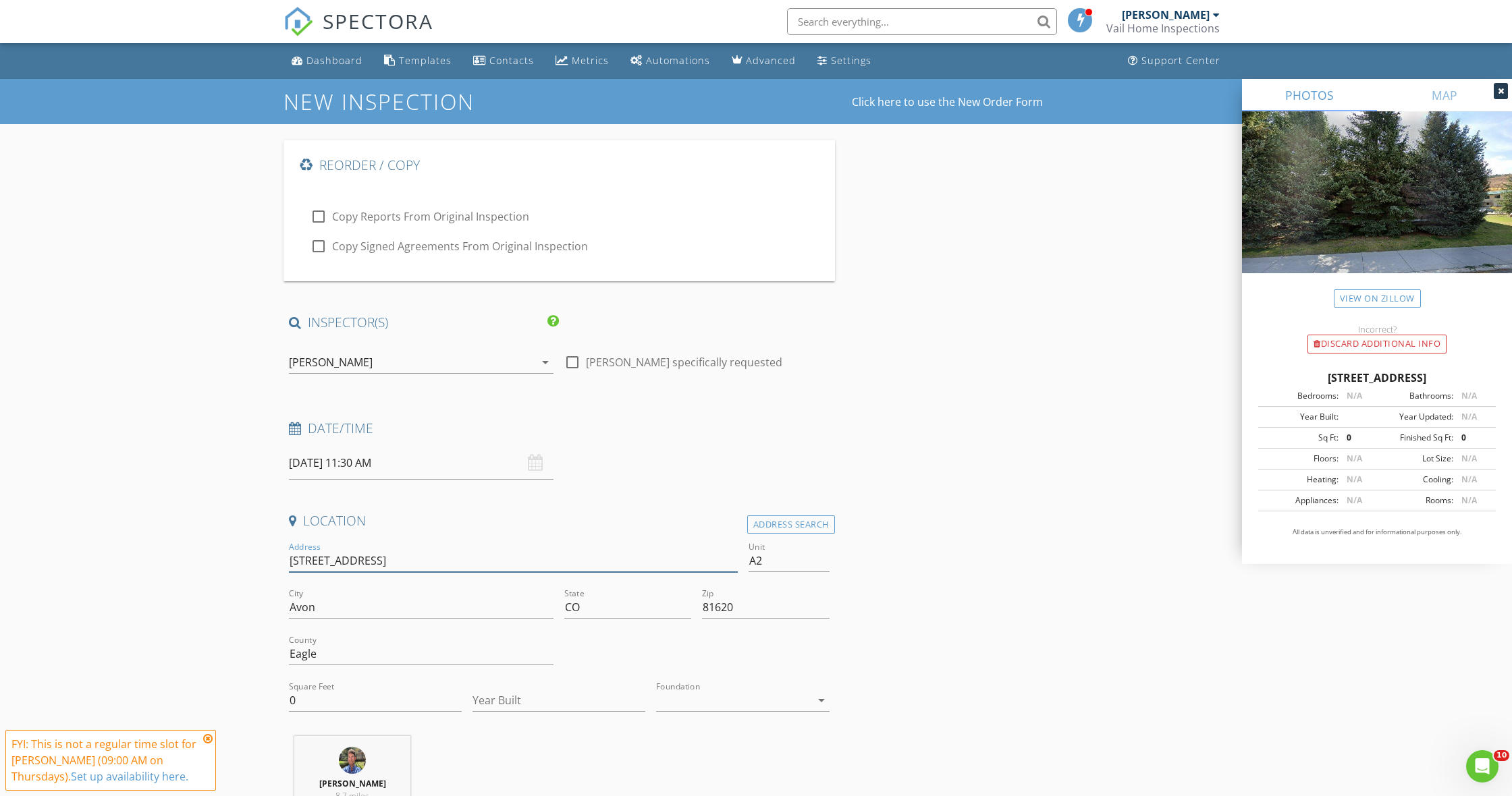
type input "[STREET_ADDRESS]"
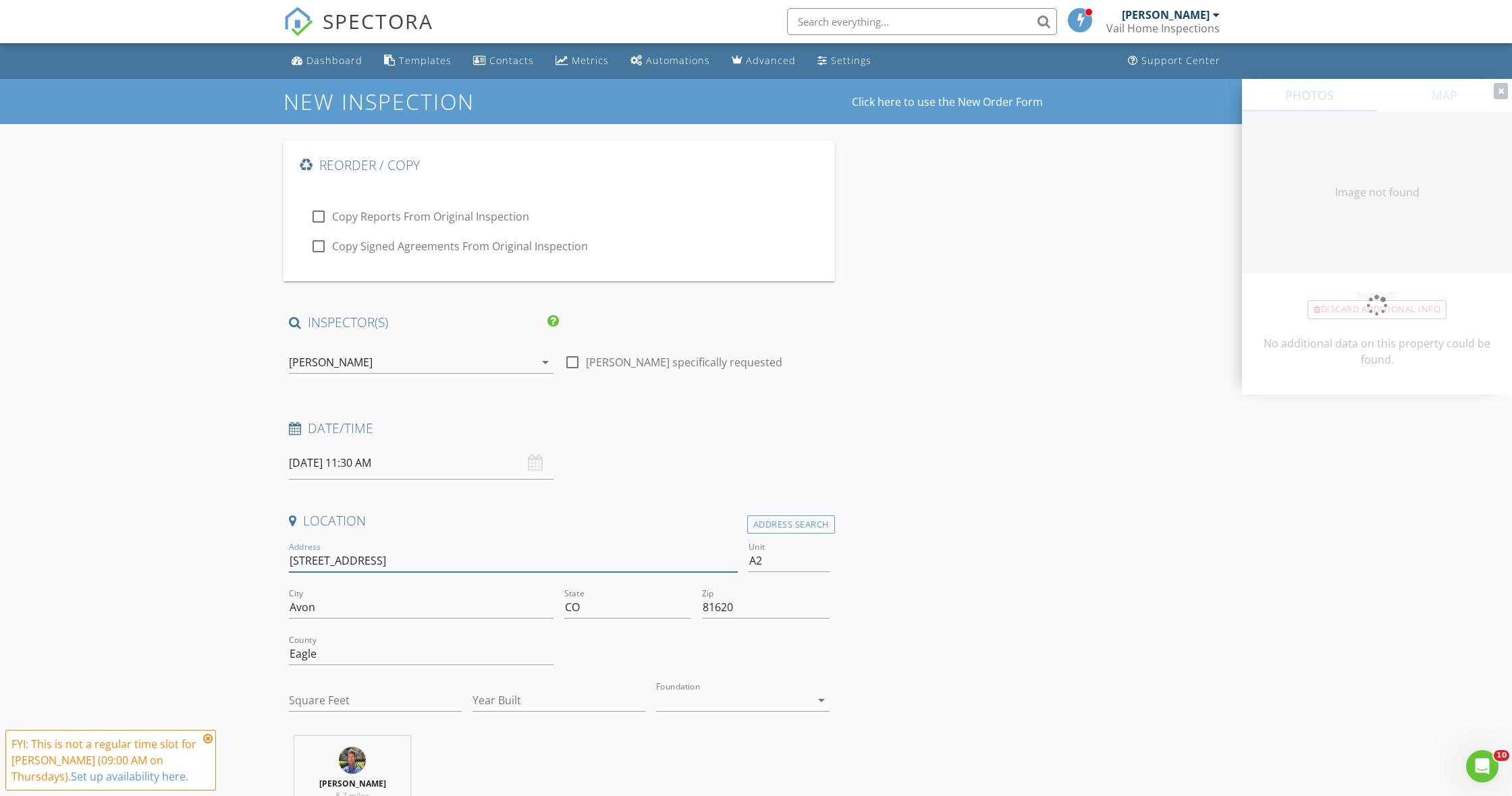
type input "0"
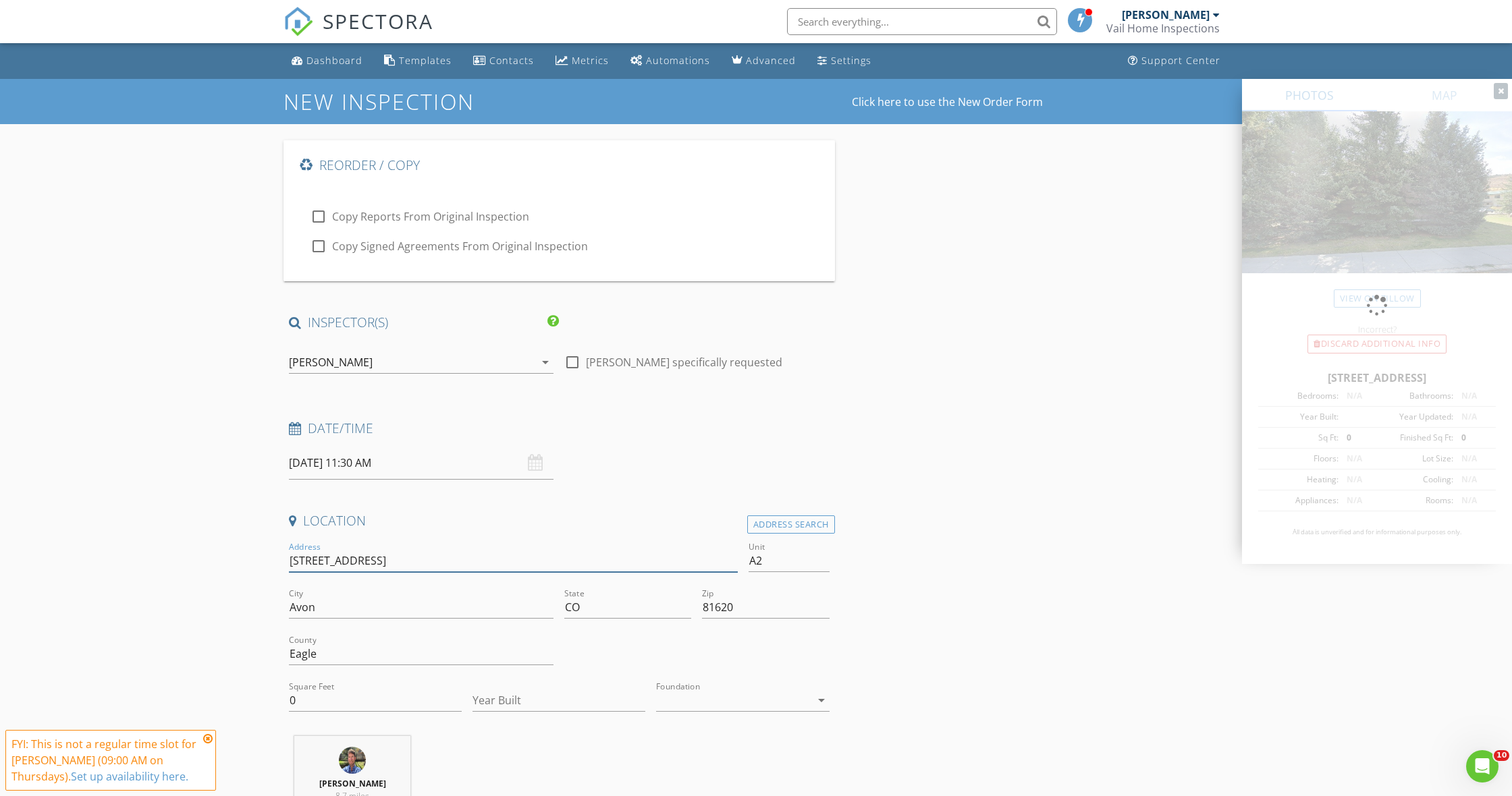
type input "[STREET_ADDRESS]"
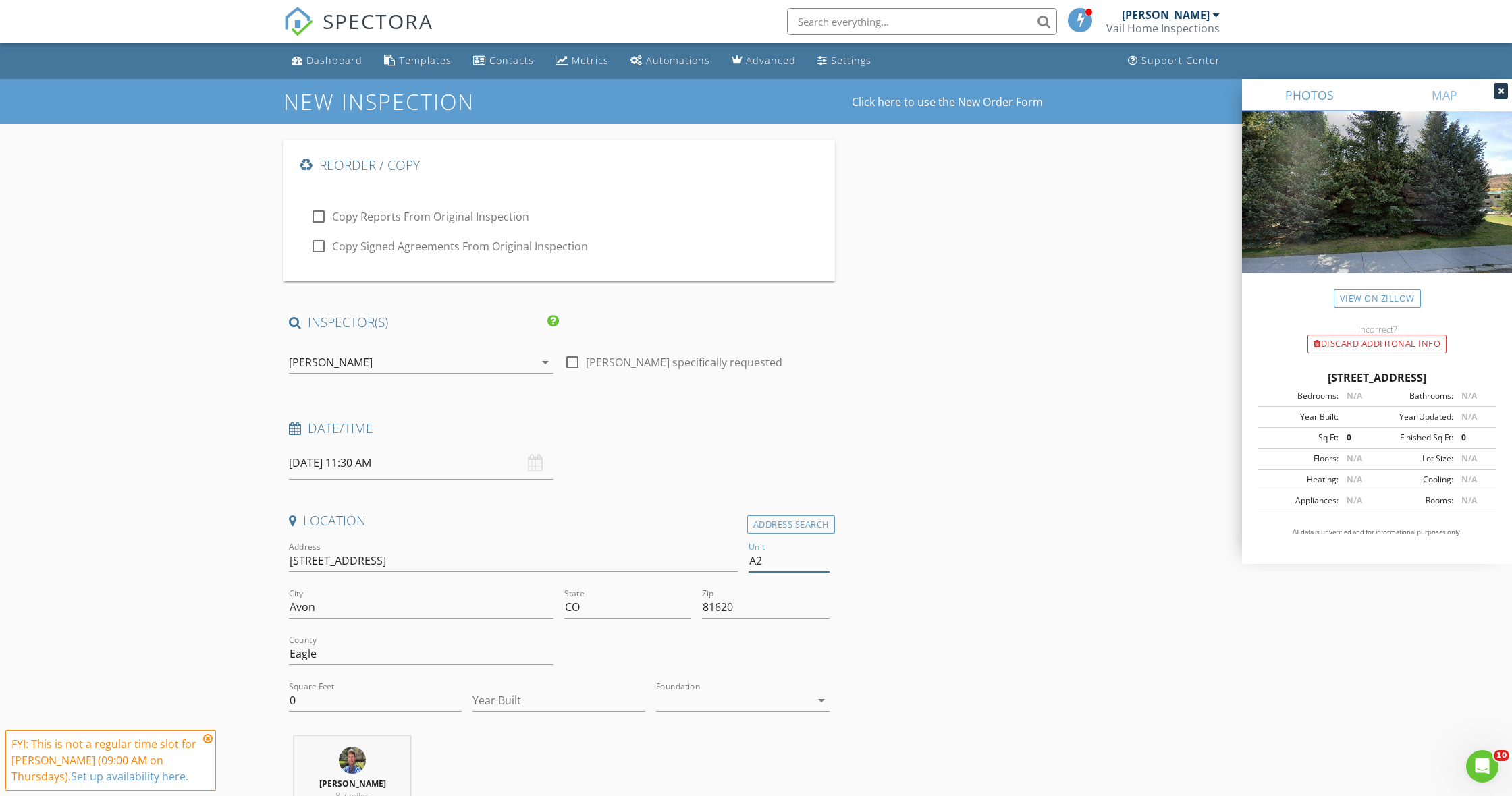
type input "A"
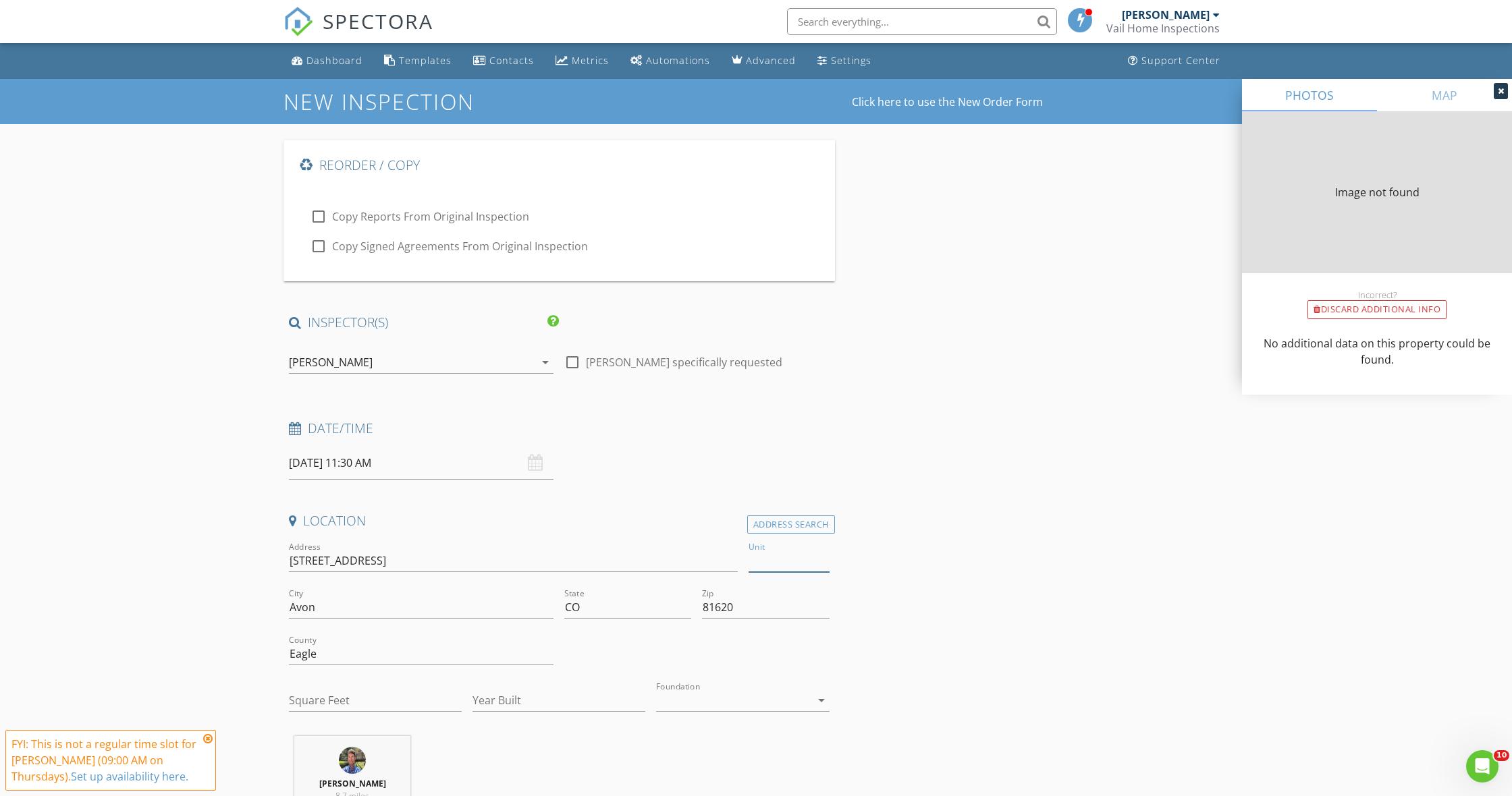
type input "768"
type input "1980"
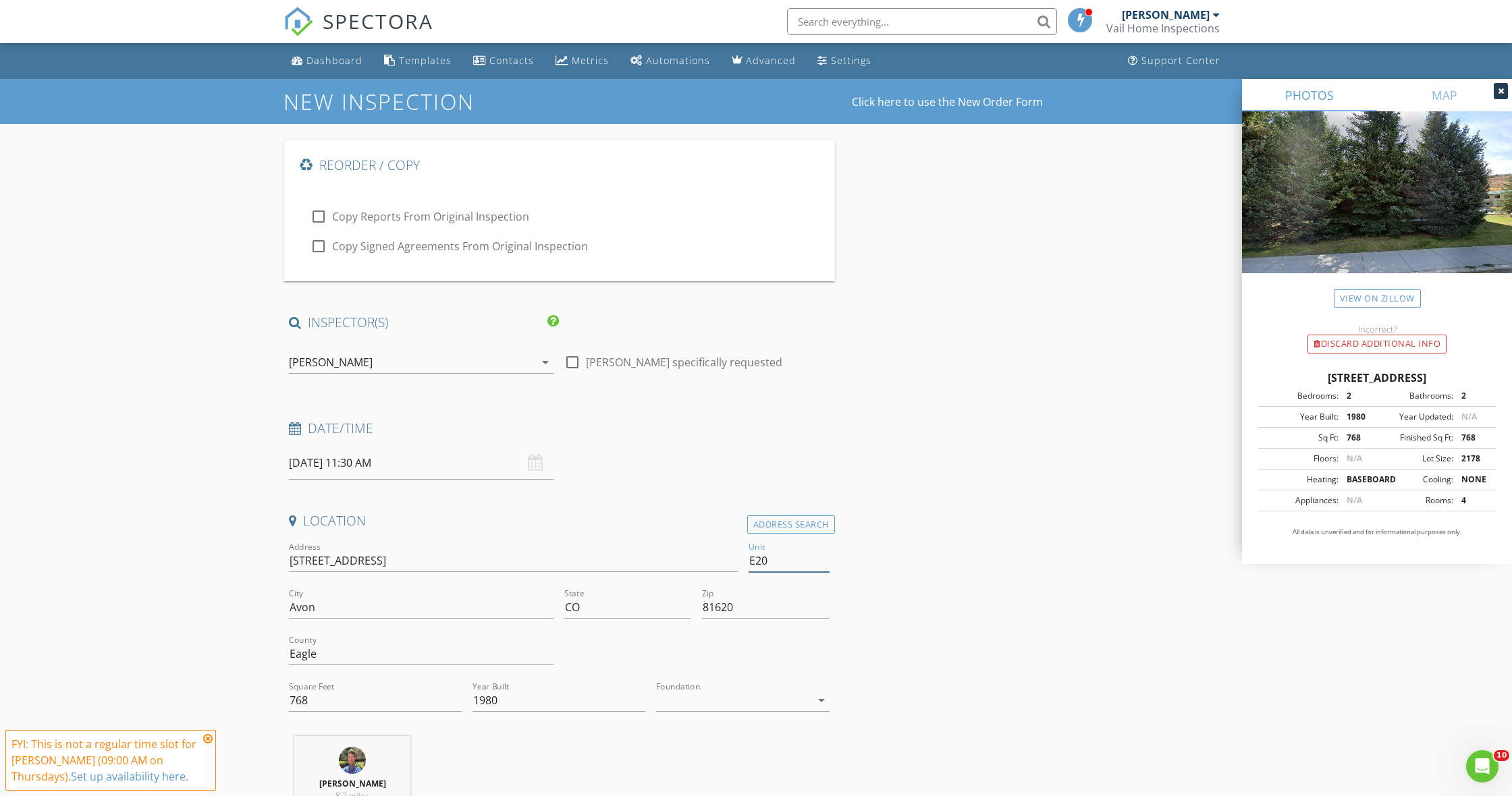
type input "E201"
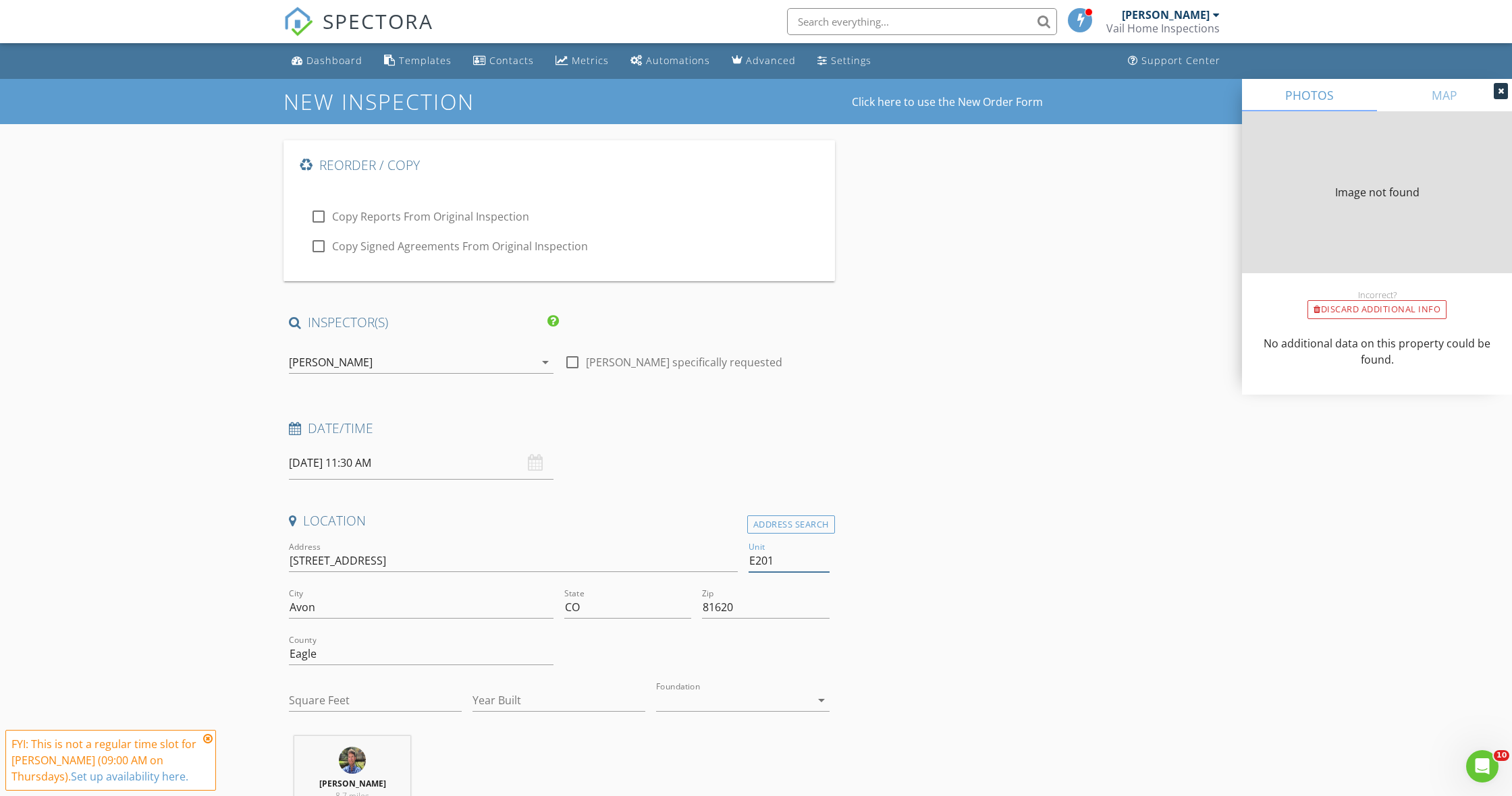
type input "768"
type input "1980"
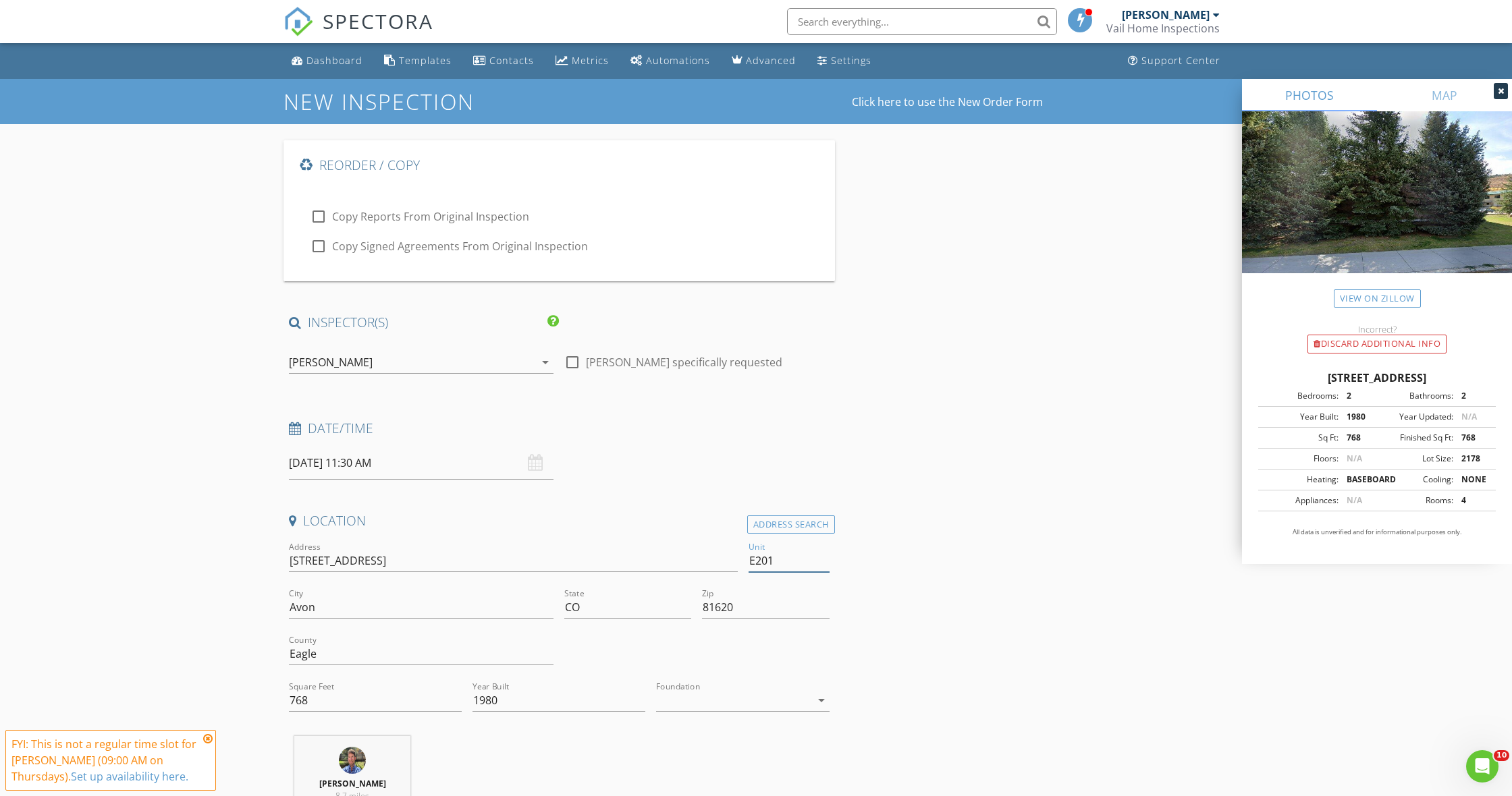
type input "E201"
click at [210, 740] on icon at bounding box center [207, 738] width 9 height 11
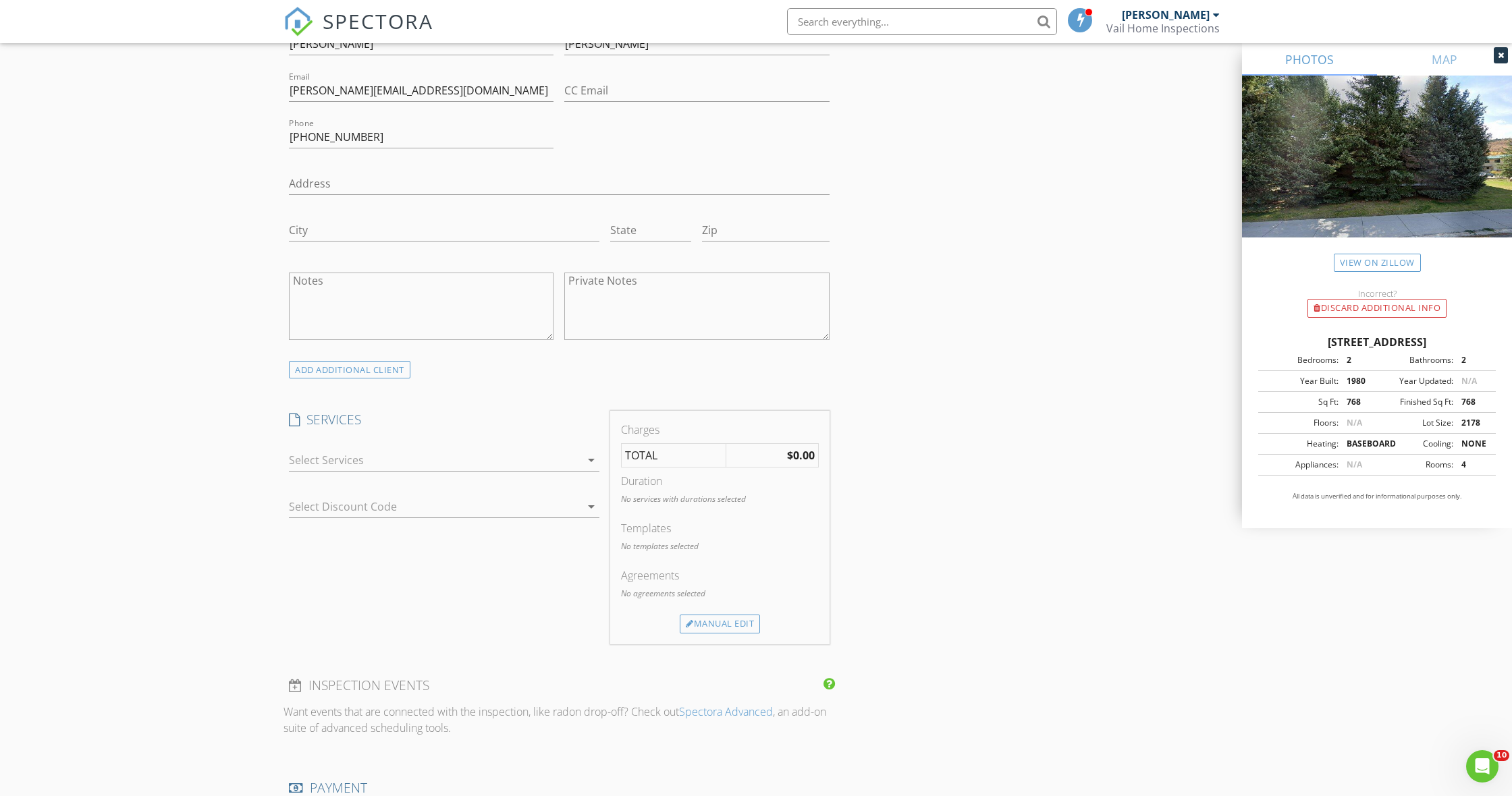
scroll to position [949, 0]
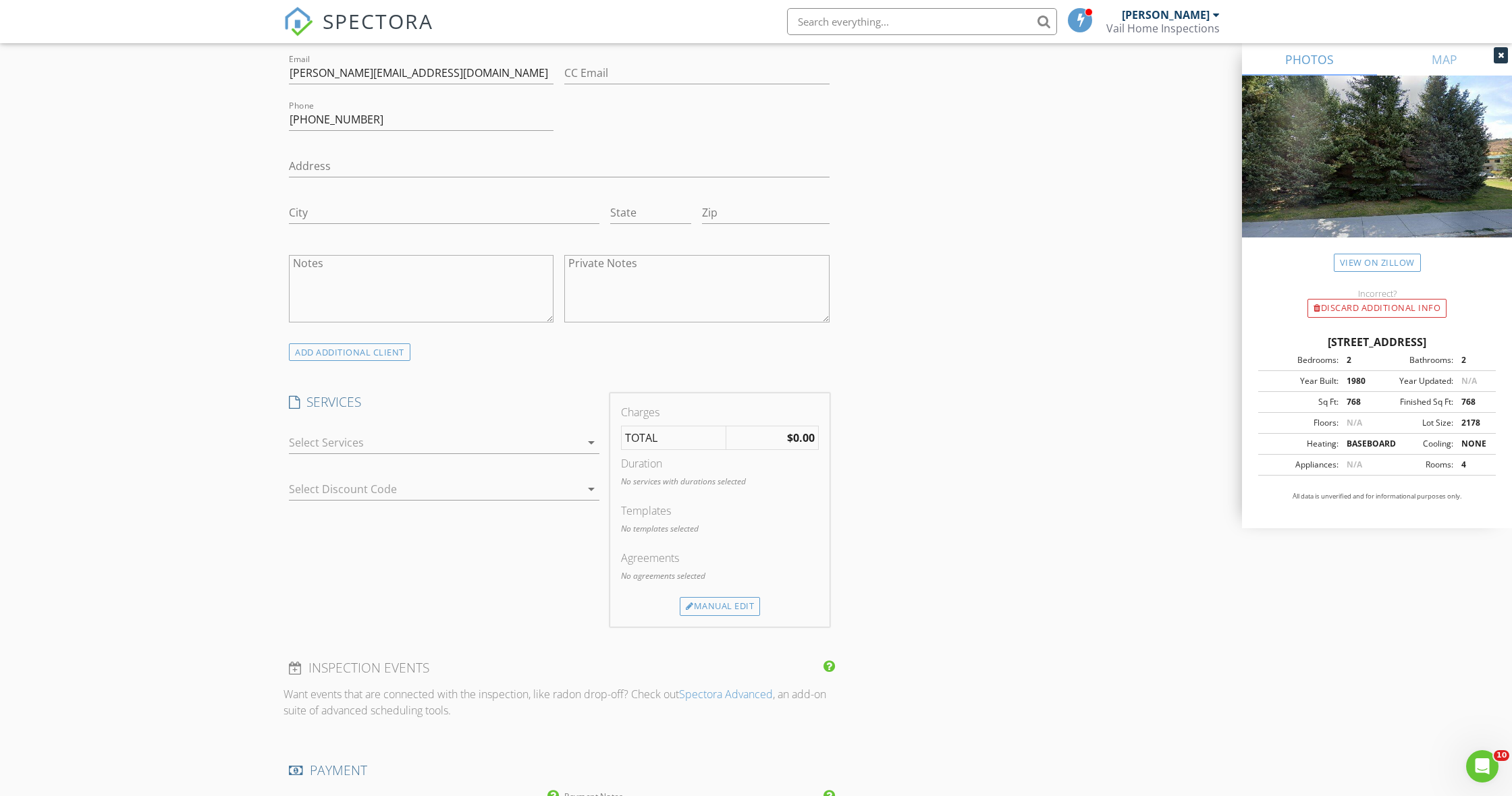
click at [589, 438] on icon "arrow_drop_down" at bounding box center [591, 443] width 16 height 16
drag, startPoint x: 304, startPoint y: 476, endPoint x: 245, endPoint y: 465, distance: 60.0
click at [304, 476] on div at bounding box center [308, 479] width 23 height 23
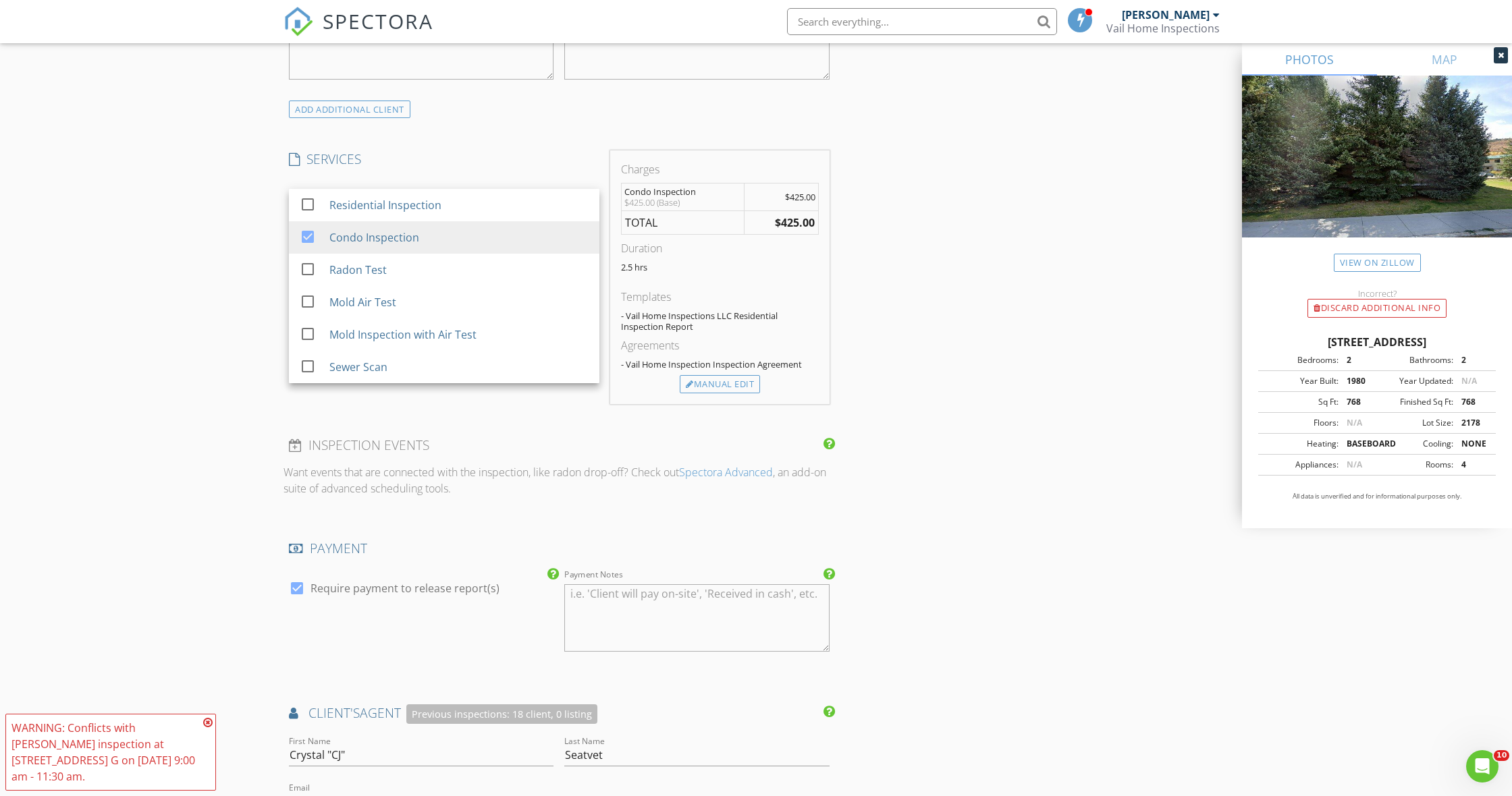
scroll to position [1200, 0]
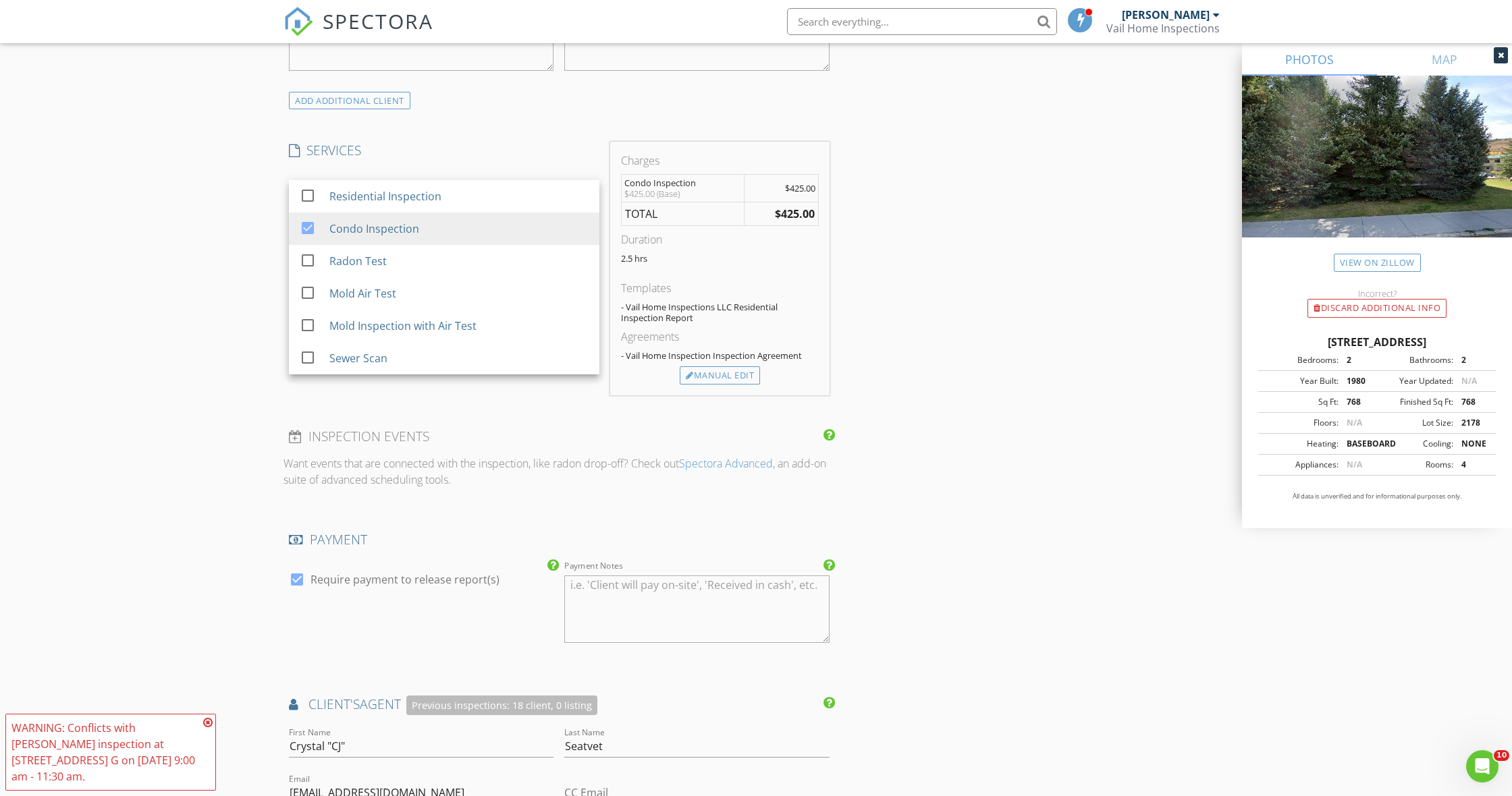
drag, startPoint x: 208, startPoint y: 738, endPoint x: 215, endPoint y: 701, distance: 37.7
click at [208, 728] on icon at bounding box center [207, 723] width 9 height 11
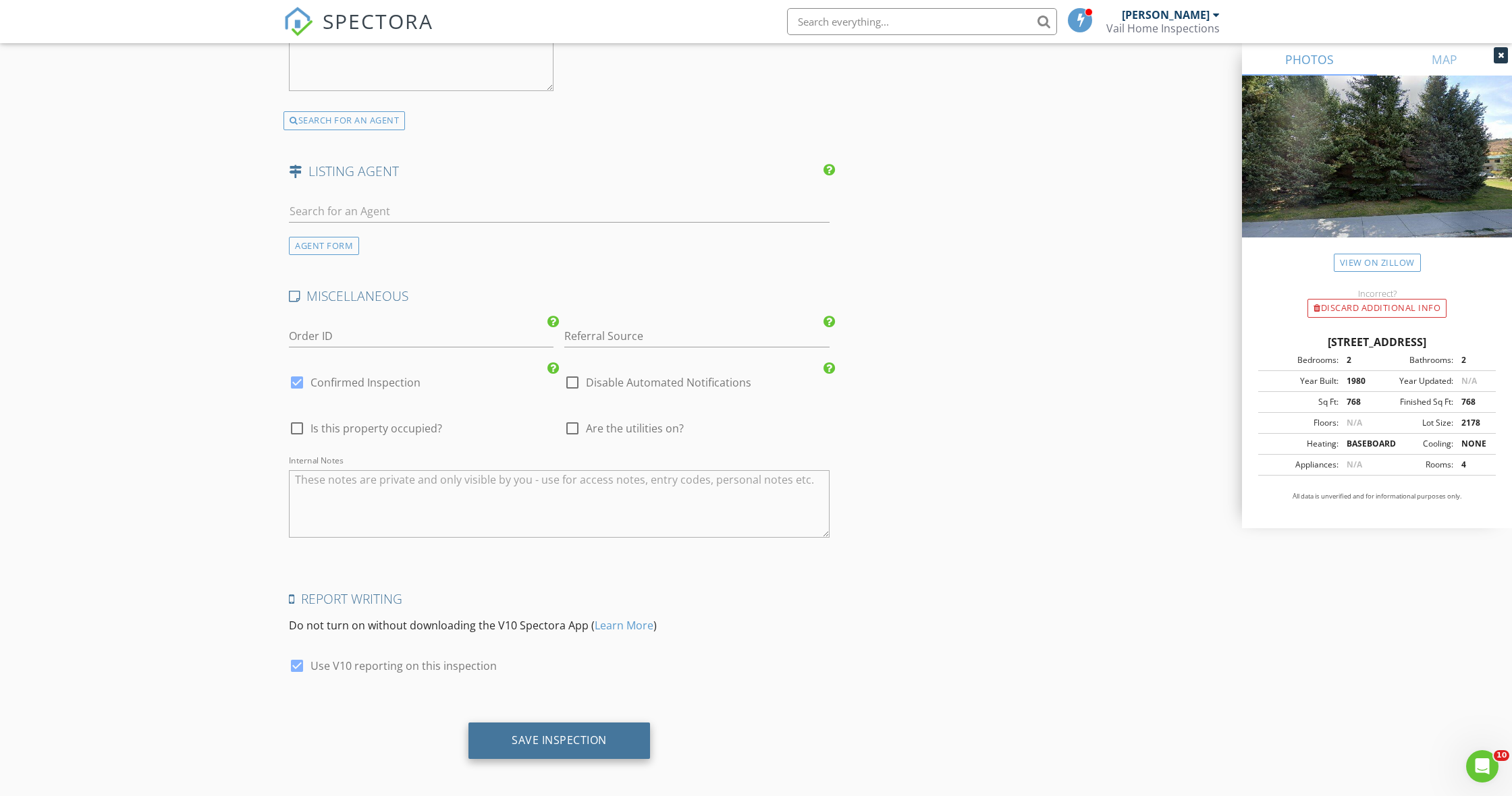
scroll to position [2257, 0]
click at [591, 748] on div "Save Inspection" at bounding box center [559, 741] width 182 height 36
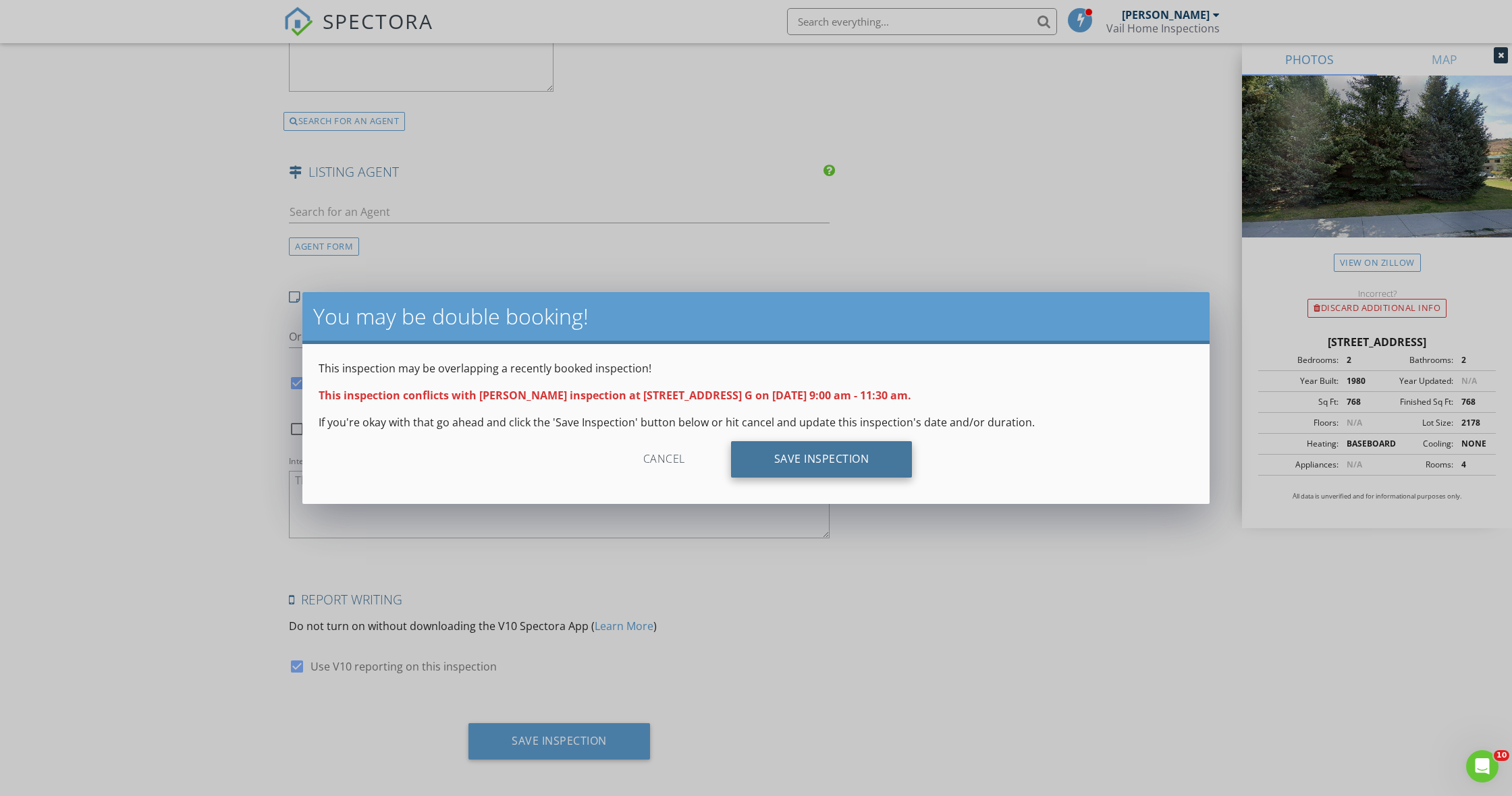
click at [806, 474] on div "Save Inspection" at bounding box center [821, 459] width 182 height 36
